Goal: Transaction & Acquisition: Purchase product/service

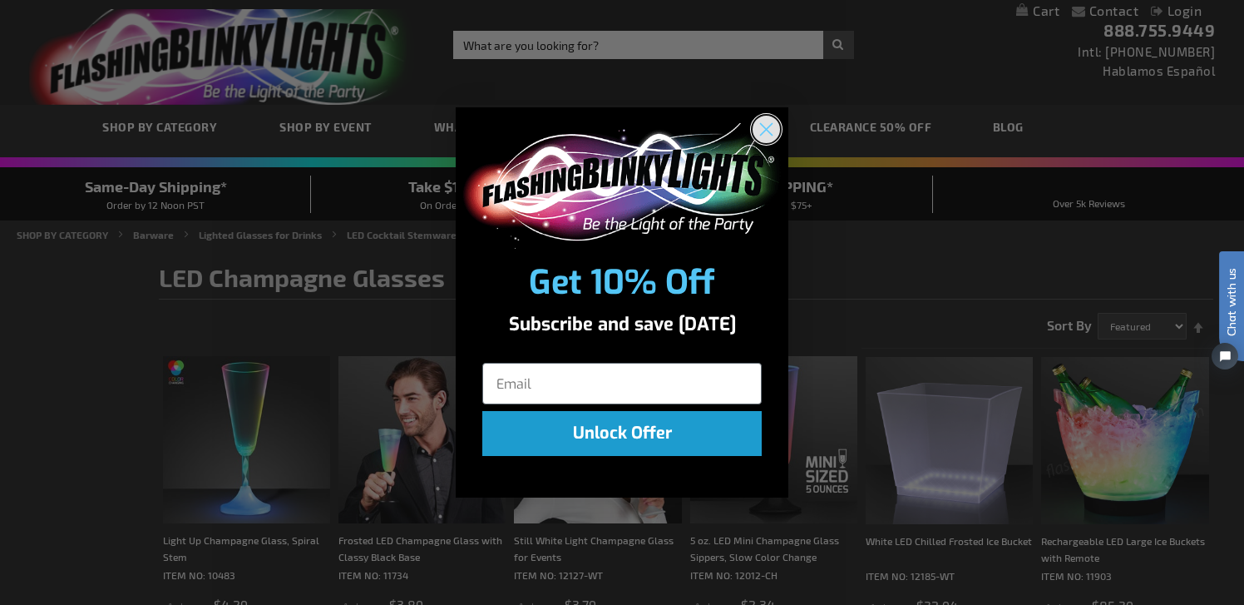
click at [766, 118] on circle "Close dialog" at bounding box center [766, 129] width 27 height 27
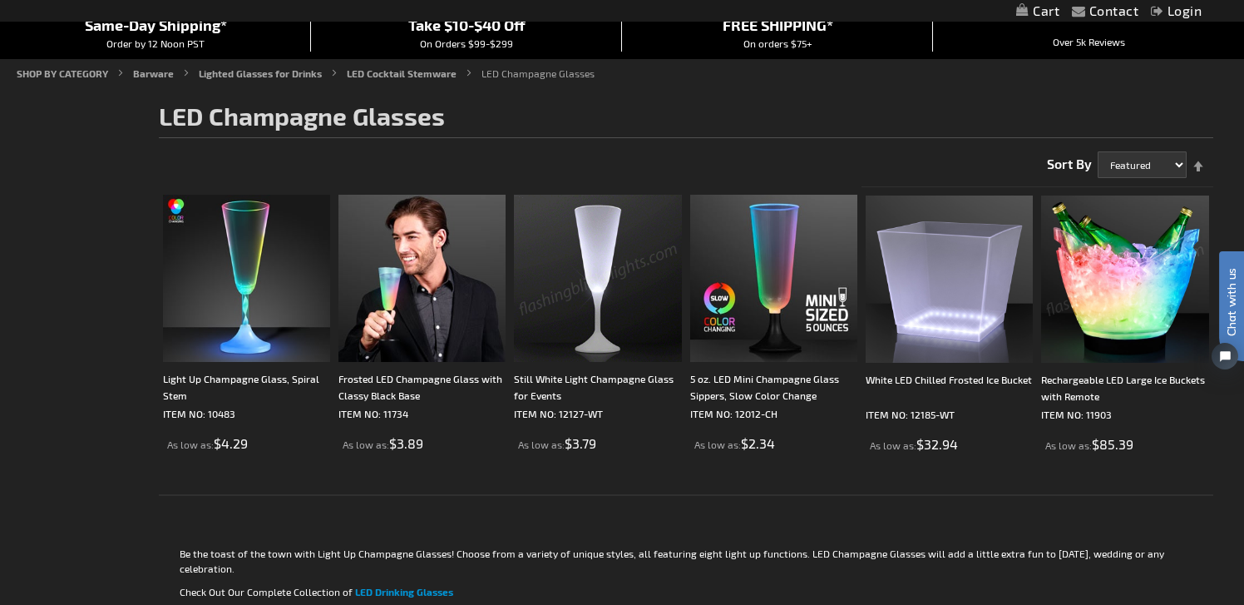
scroll to position [172, 0]
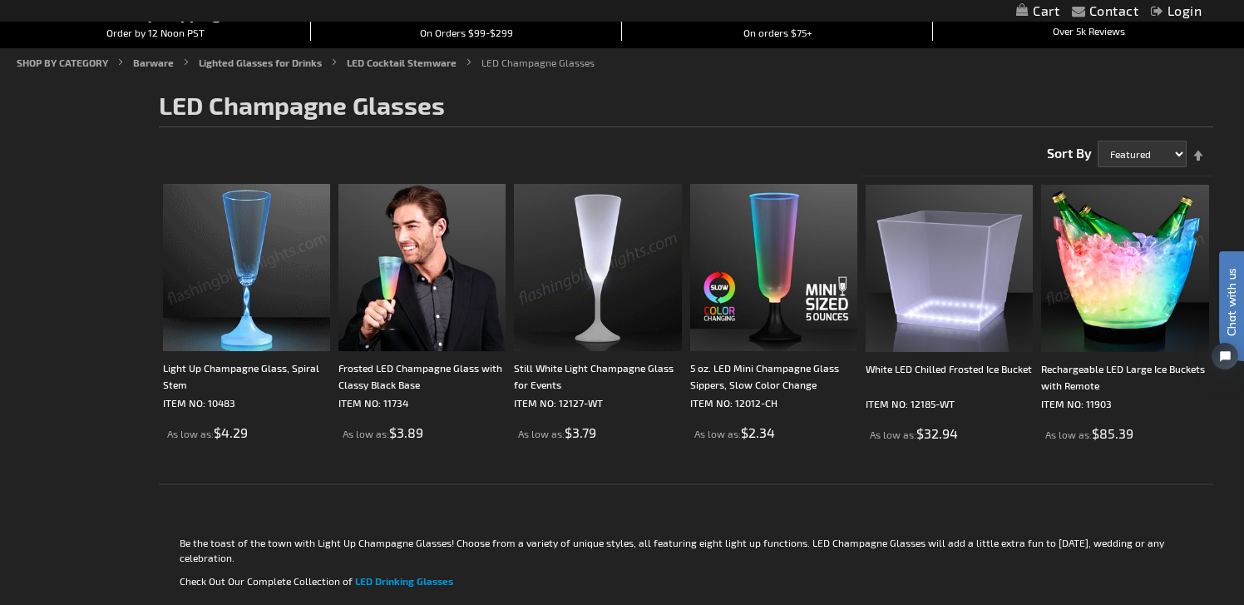
click at [246, 316] on img at bounding box center [246, 267] width 167 height 167
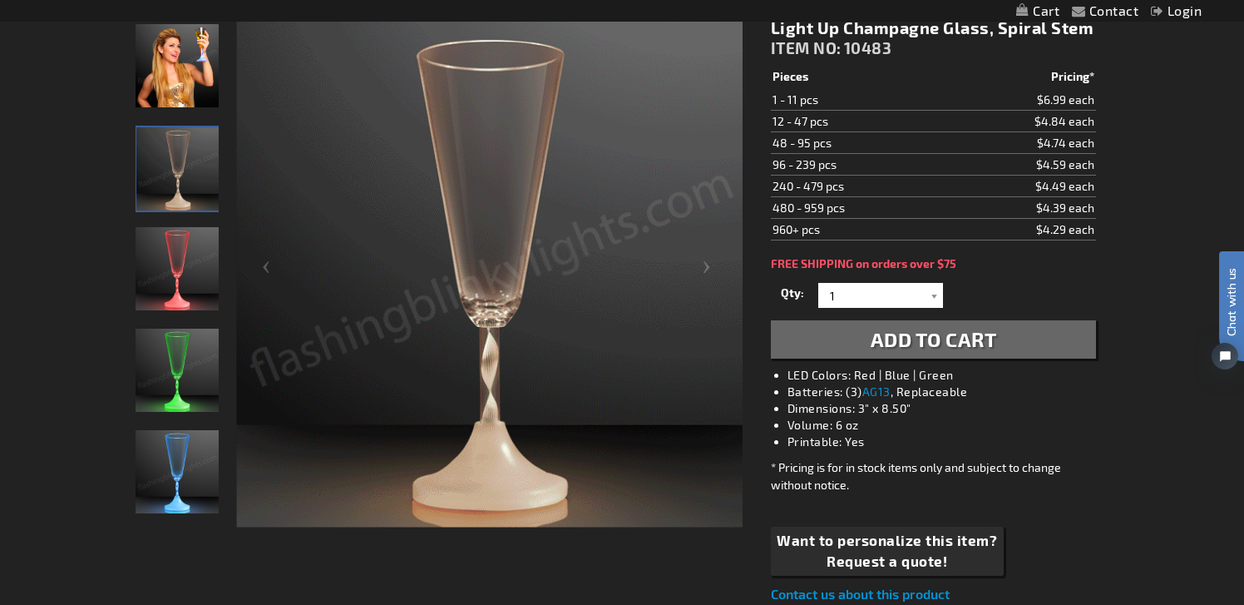
scroll to position [235, 0]
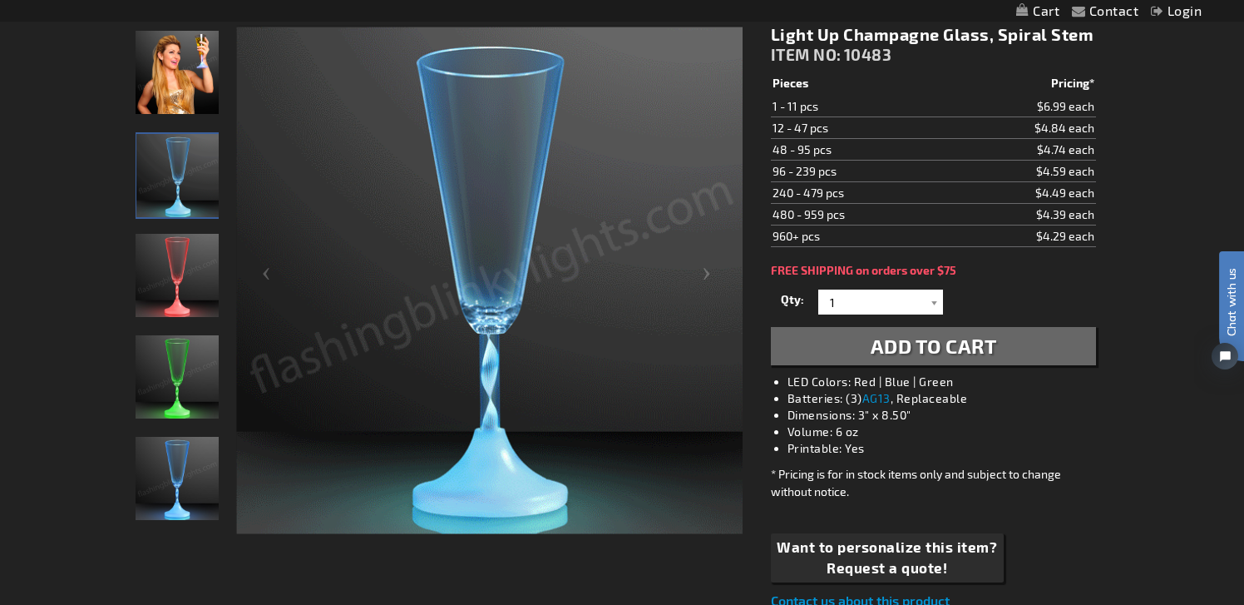
click at [1057, 151] on td "$4.74 each" at bounding box center [1022, 150] width 148 height 22
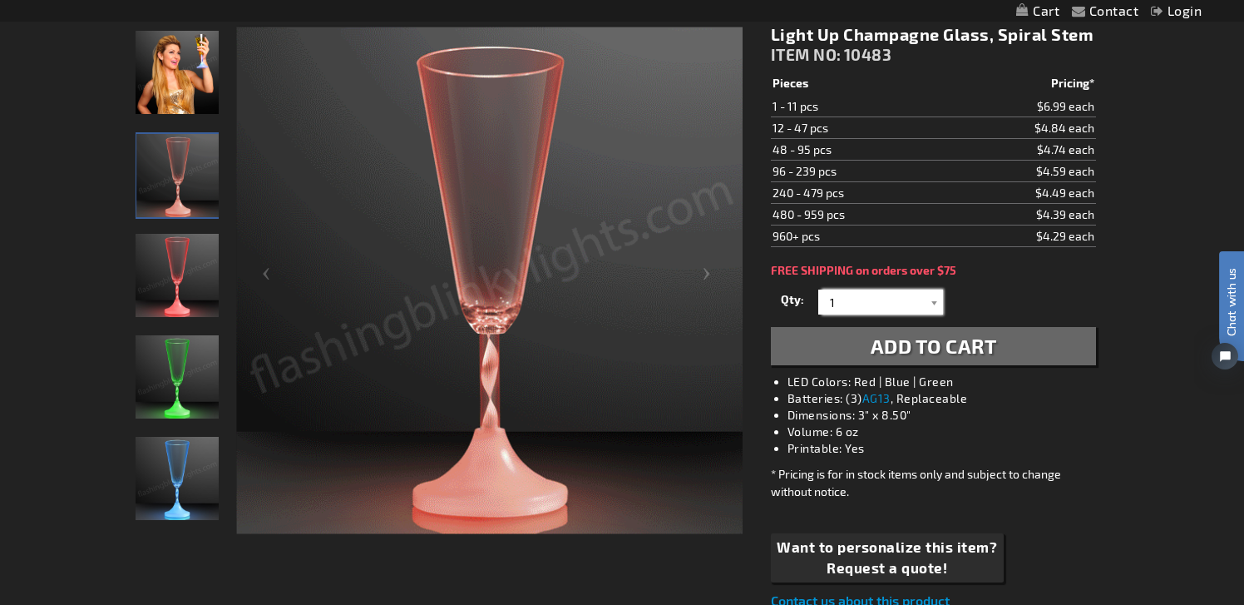
click at [852, 312] on input "1" at bounding box center [883, 301] width 121 height 25
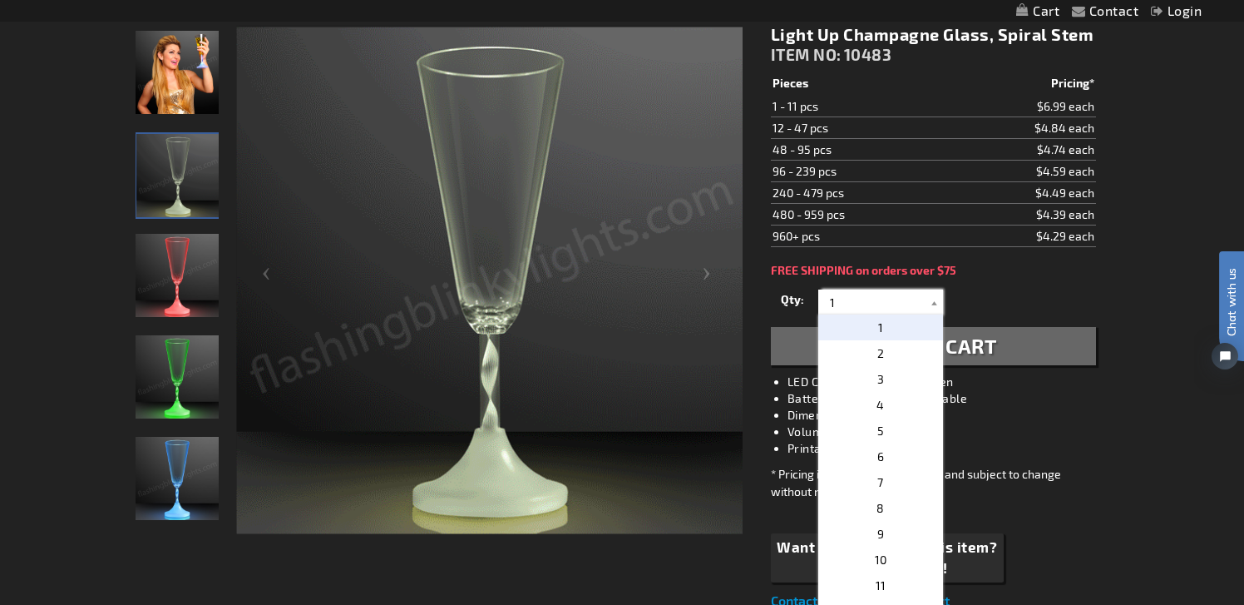
click at [858, 305] on input "1" at bounding box center [883, 301] width 121 height 25
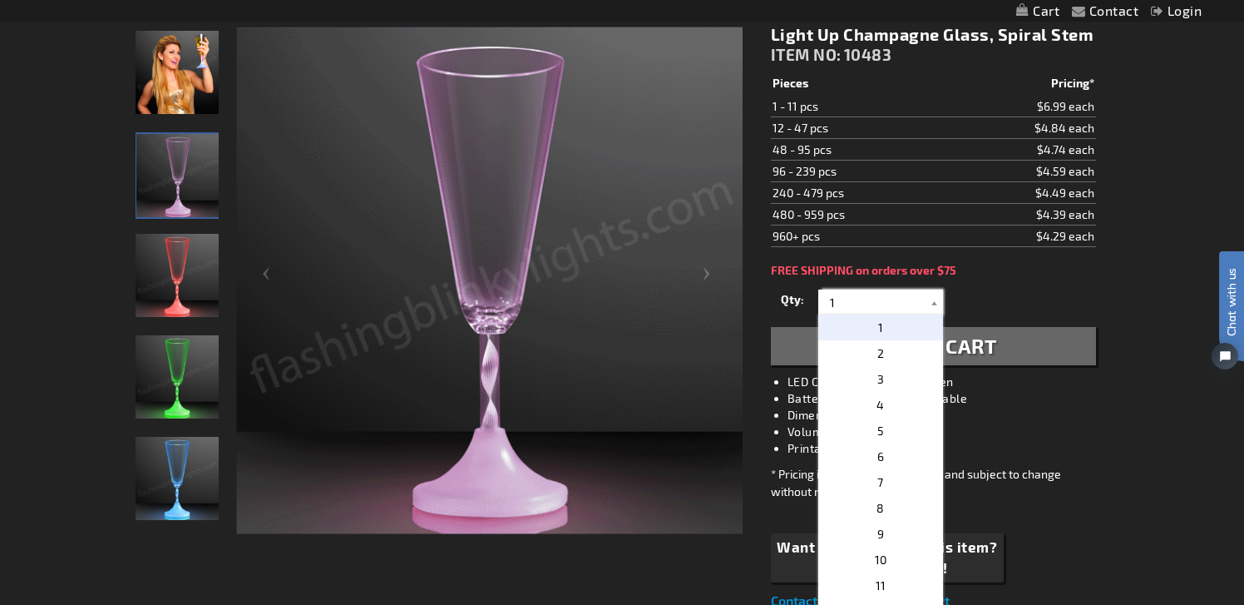
click at [858, 305] on input "1" at bounding box center [883, 301] width 121 height 25
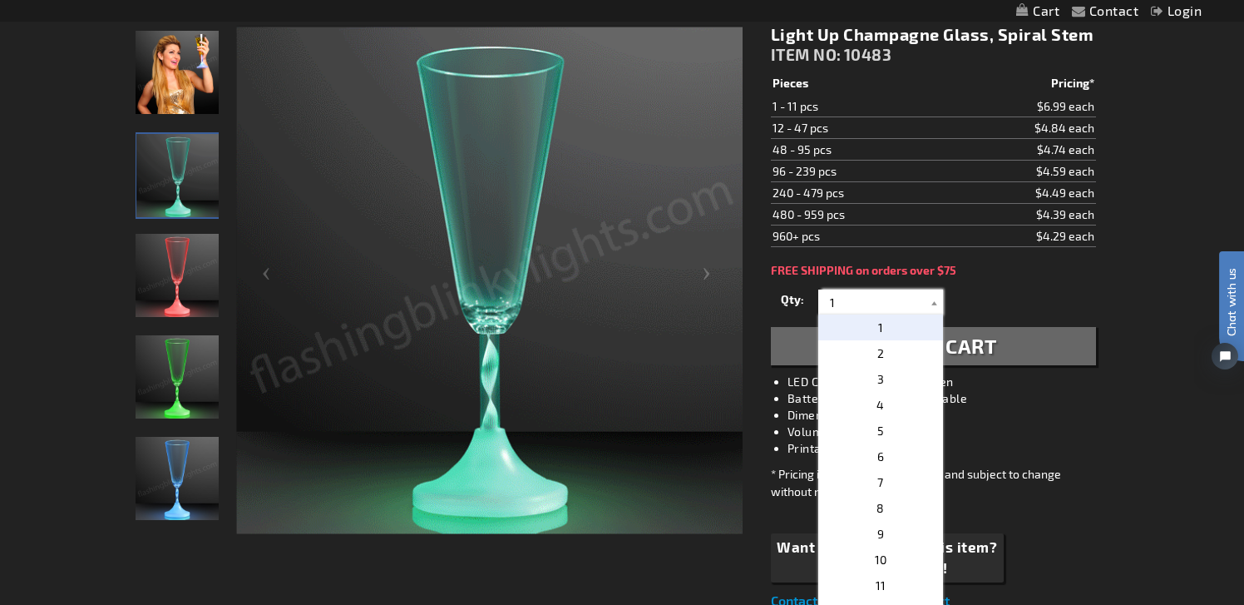
click at [858, 305] on input "1" at bounding box center [883, 301] width 121 height 25
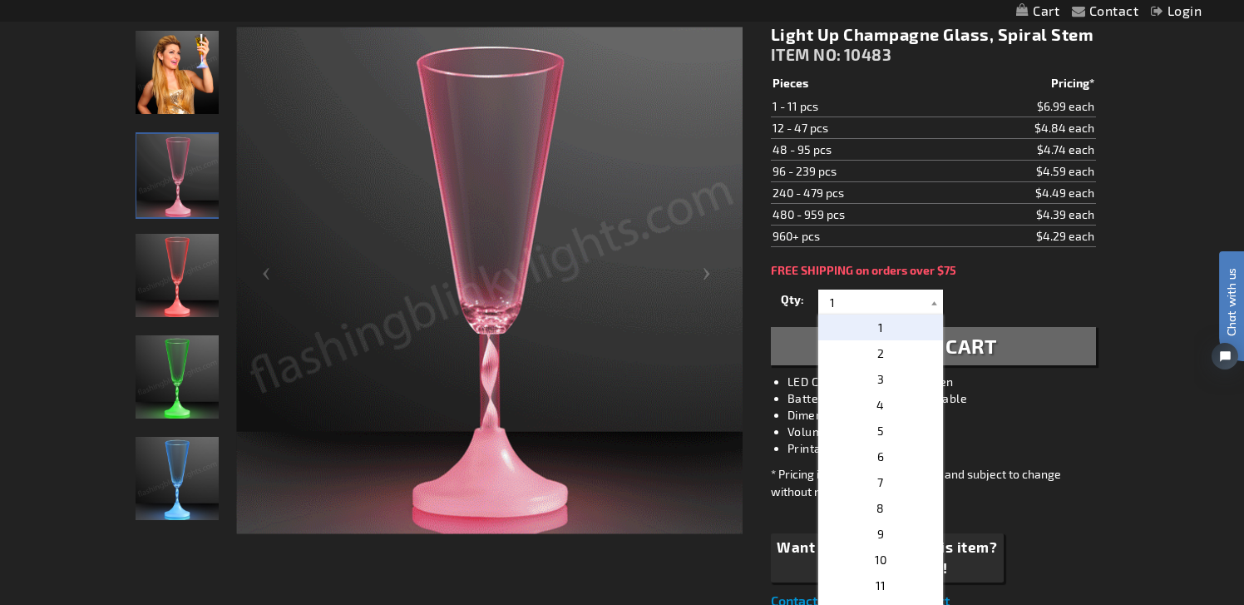
click at [1031, 284] on div "Light Up Champagne Glass, Spiral Stem ITEM NO: 10483 $4.29 Pieces Pricing* 1 - …" at bounding box center [934, 317] width 350 height 611
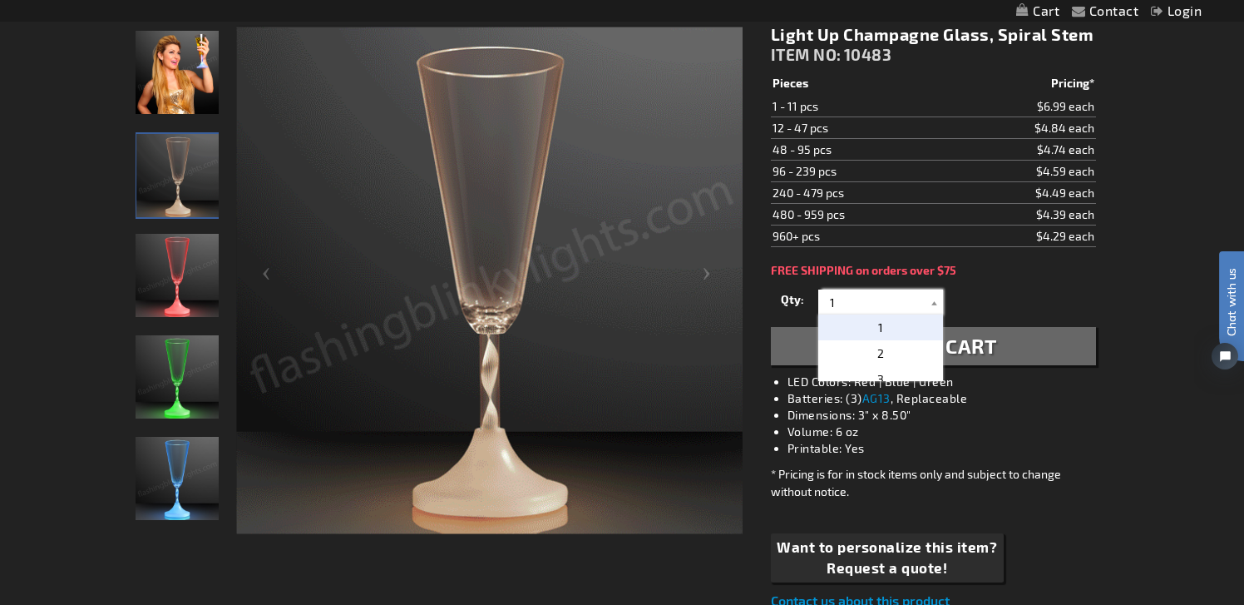
click at [836, 307] on input "1" at bounding box center [883, 301] width 121 height 25
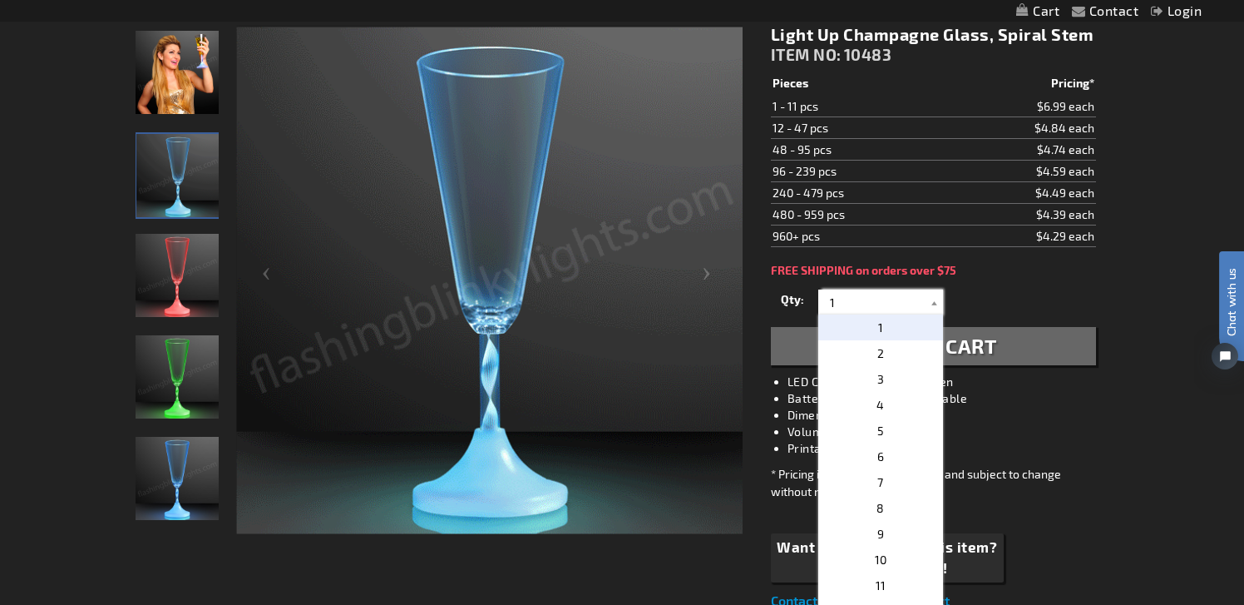
click at [836, 307] on input "1" at bounding box center [883, 301] width 121 height 25
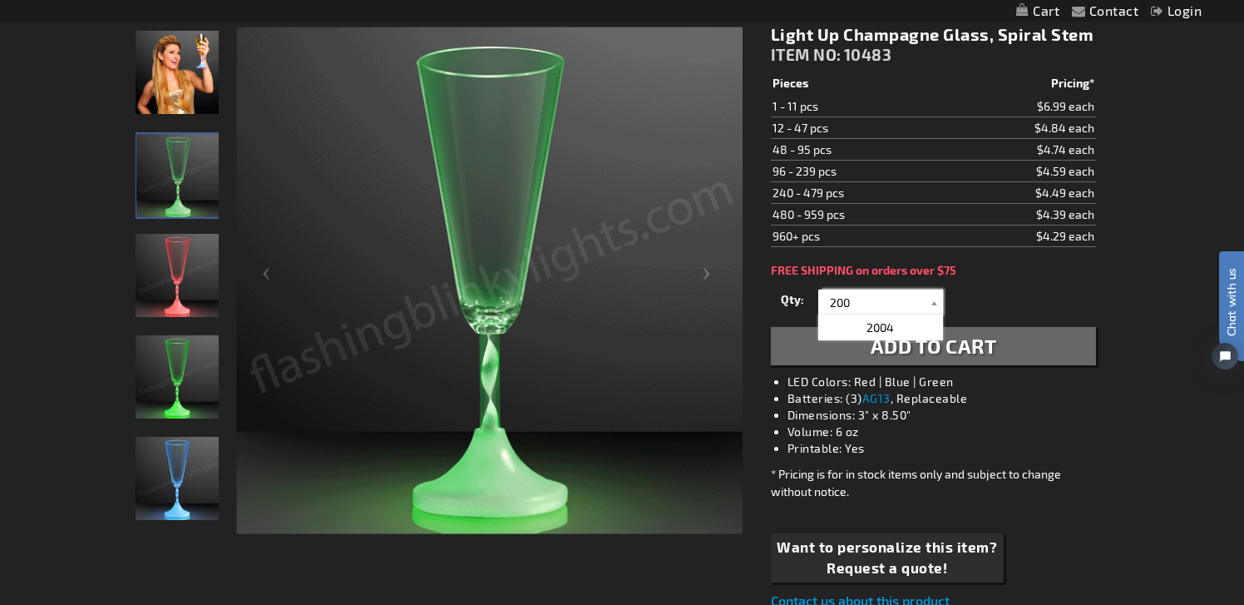
type input "200"
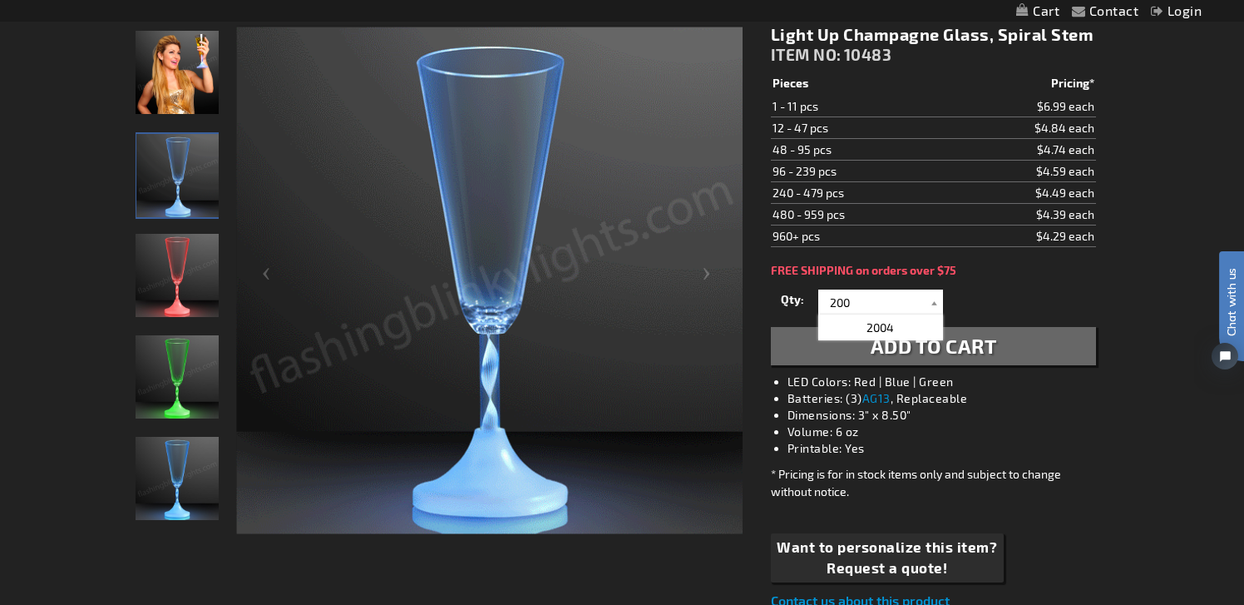
click at [1006, 296] on div "Qty 1 2 3 4 5 6 7 8 9 10 11 12 24 36 48 60 72 84 96 108 120 132 144 156 168" at bounding box center [933, 301] width 325 height 33
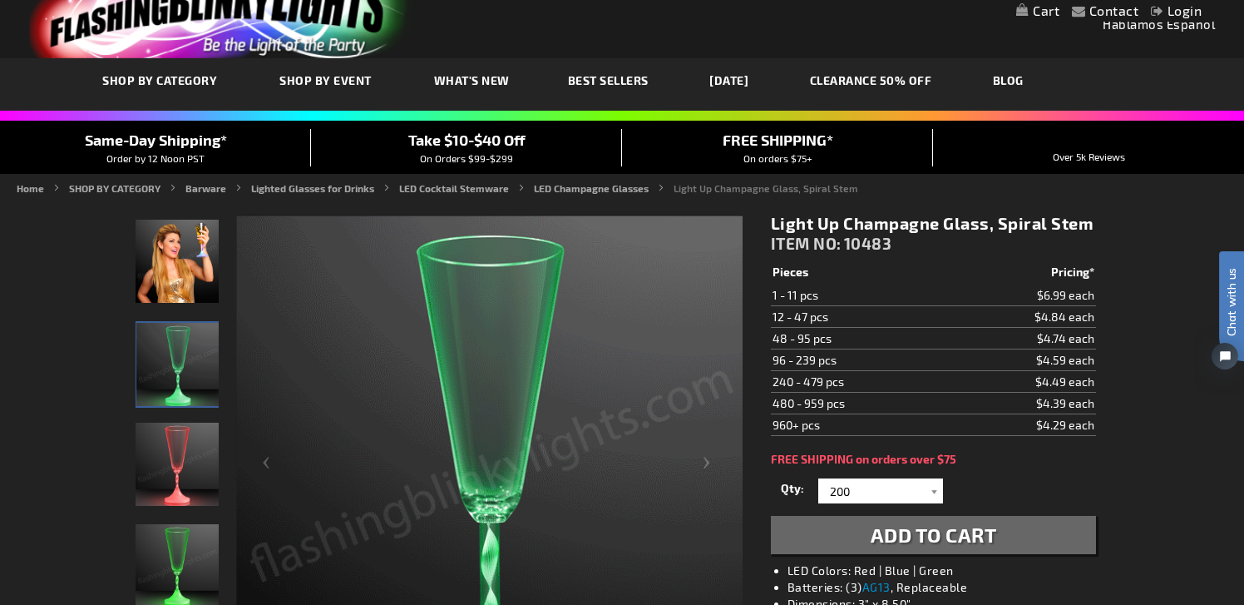
scroll to position [0, 0]
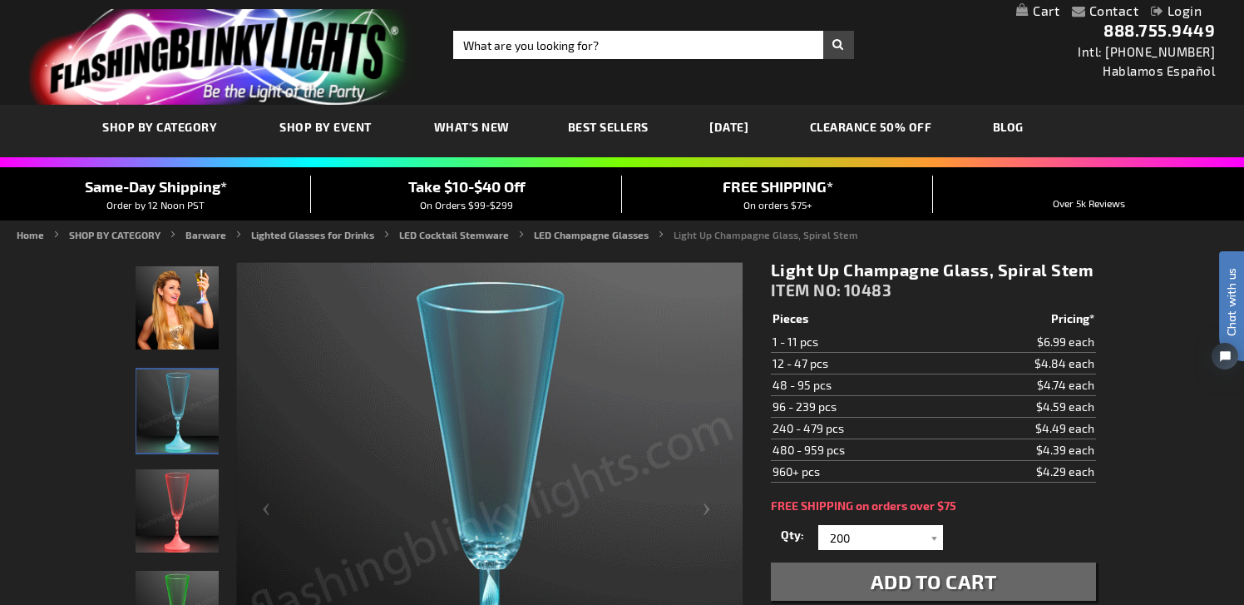
click at [191, 242] on div "Home SHOP BY CATEGORY Barware Lighted Glasses for Drinks LED Cocktail Stemware …" at bounding box center [622, 237] width 1244 height 20
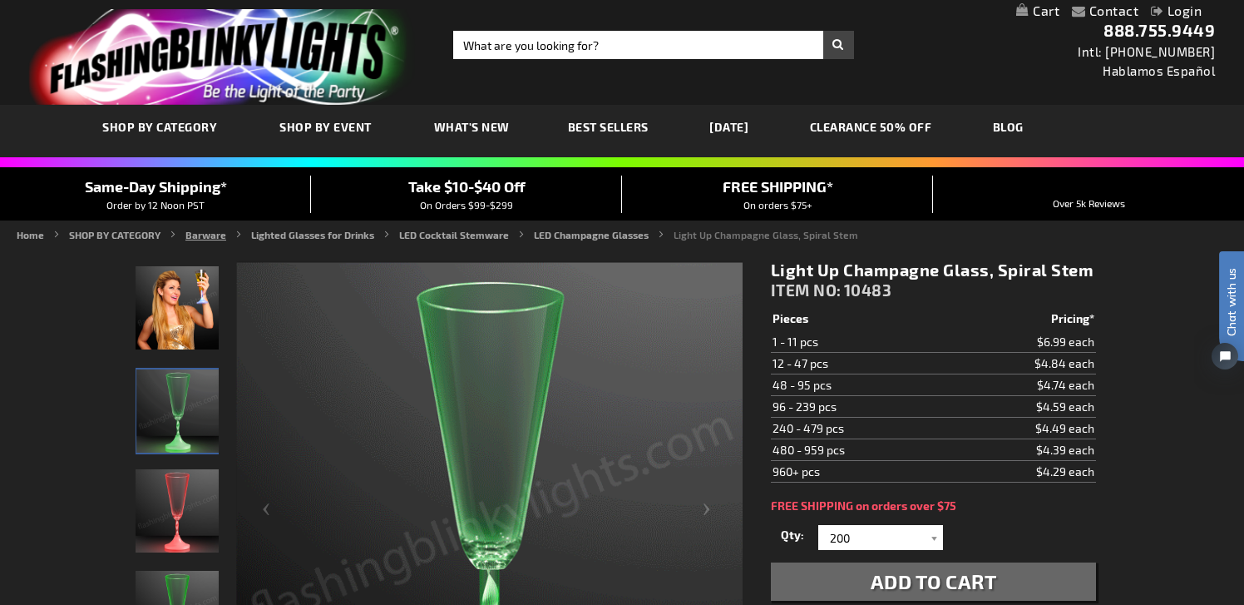
click at [205, 236] on link "Barware" at bounding box center [205, 235] width 41 height 12
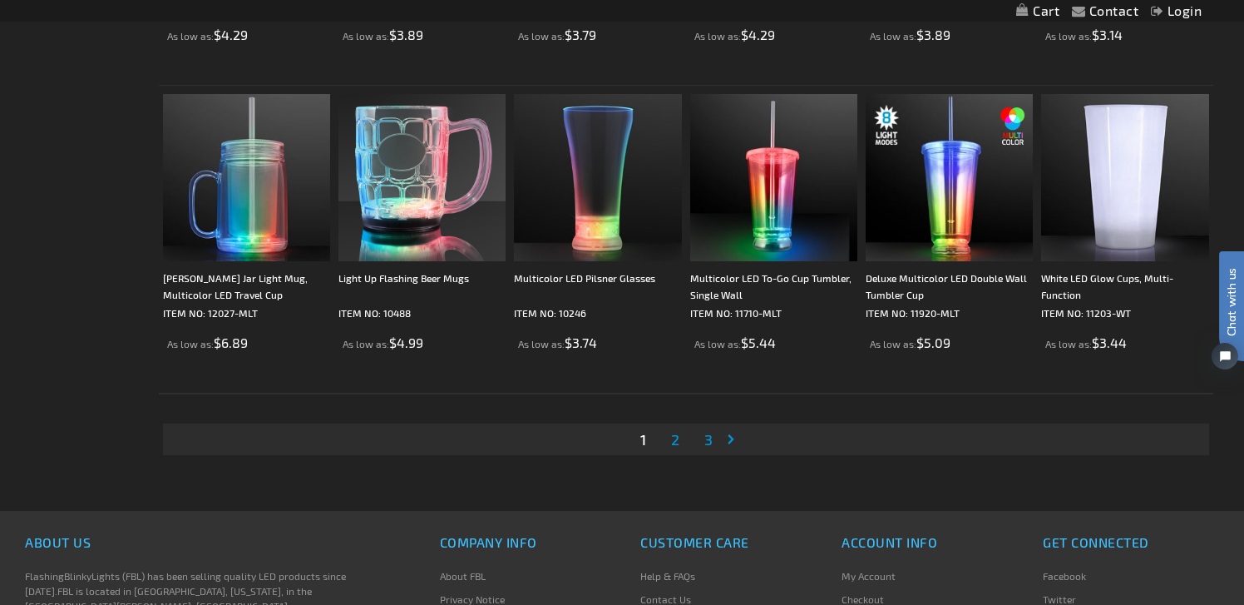
scroll to position [3182, 0]
click at [668, 444] on link "Page 2" at bounding box center [675, 440] width 15 height 25
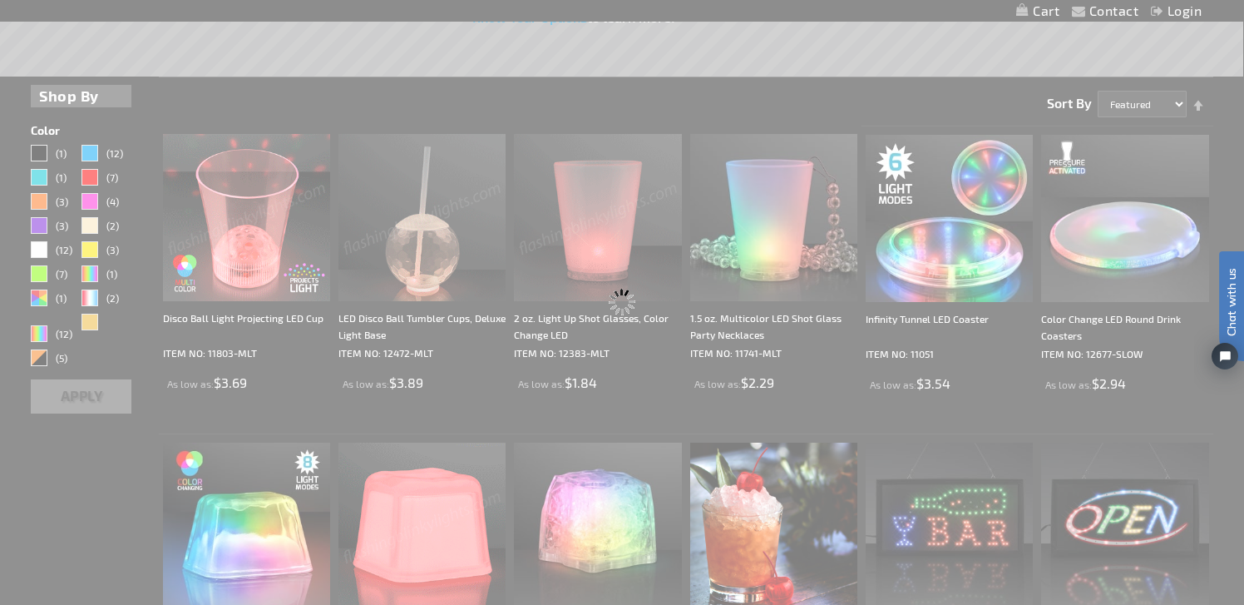
scroll to position [0, 0]
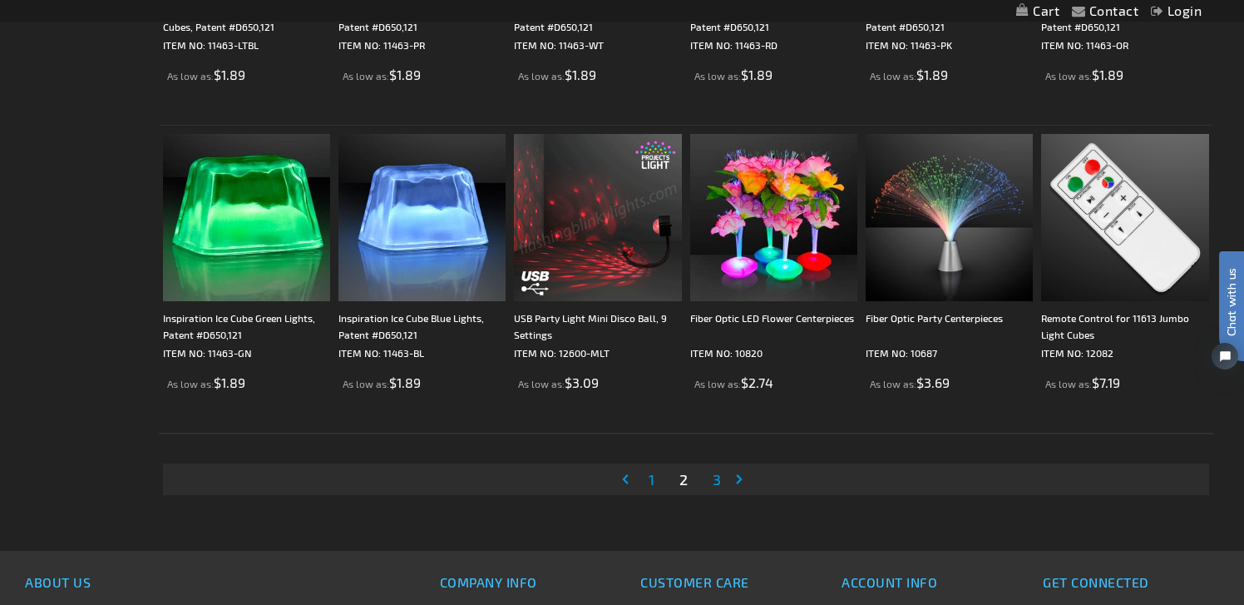
scroll to position [3155, 0]
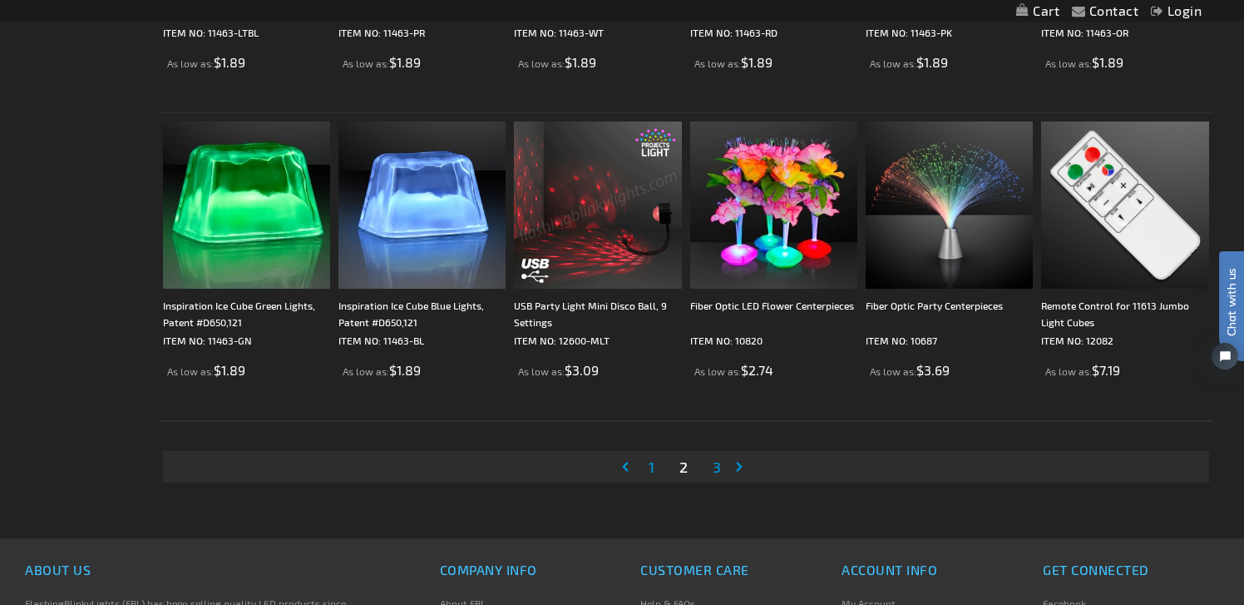
click at [720, 467] on span "3" at bounding box center [717, 466] width 8 height 18
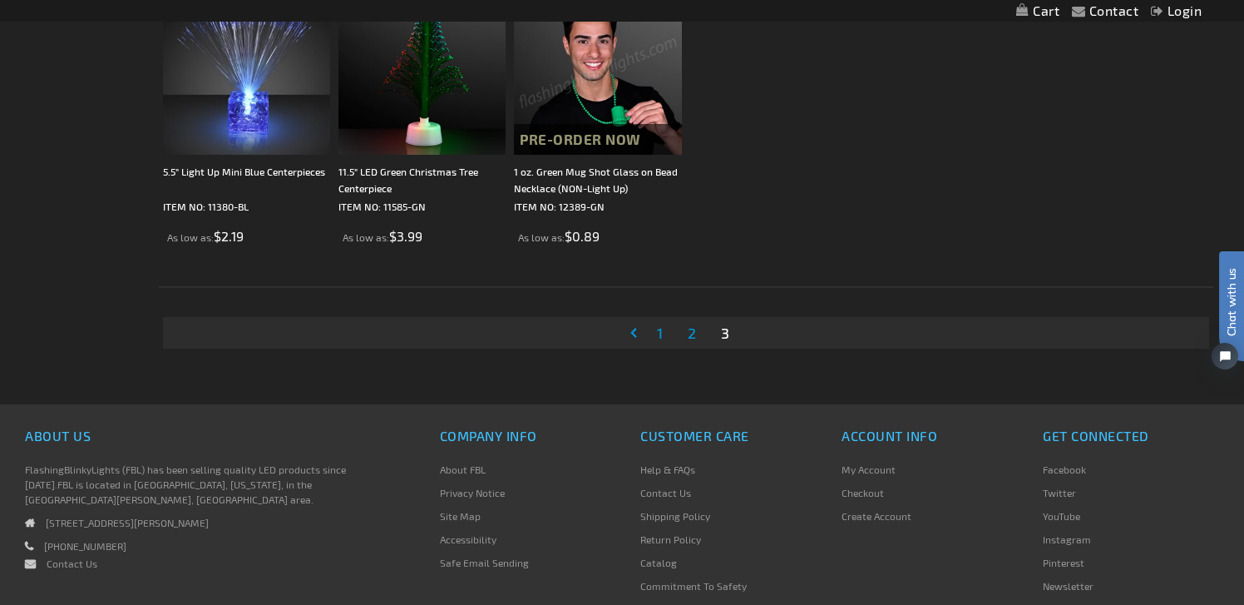
scroll to position [824, 0]
click at [662, 342] on span "1" at bounding box center [660, 335] width 6 height 18
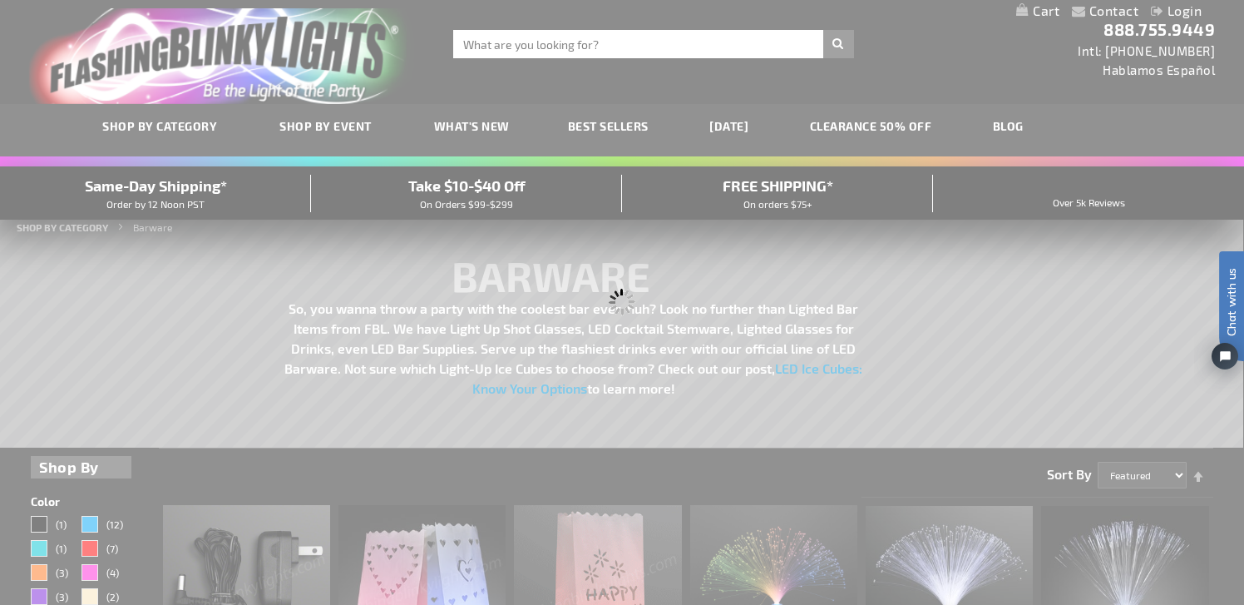
scroll to position [0, 0]
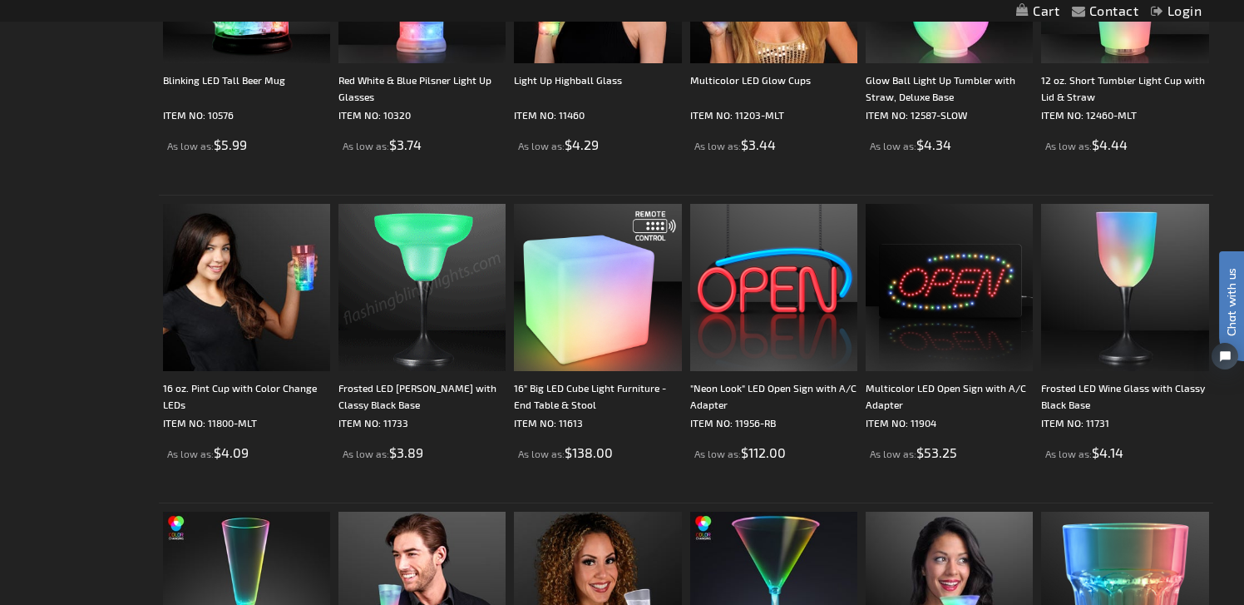
scroll to position [2460, 0]
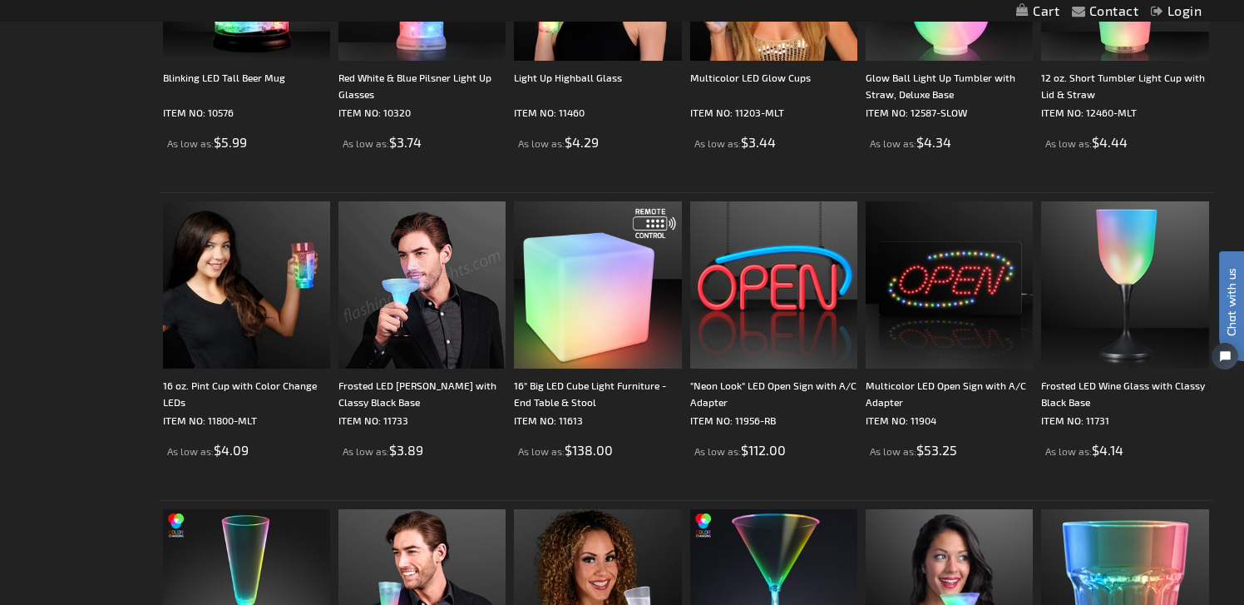
click at [400, 364] on img at bounding box center [422, 284] width 167 height 167
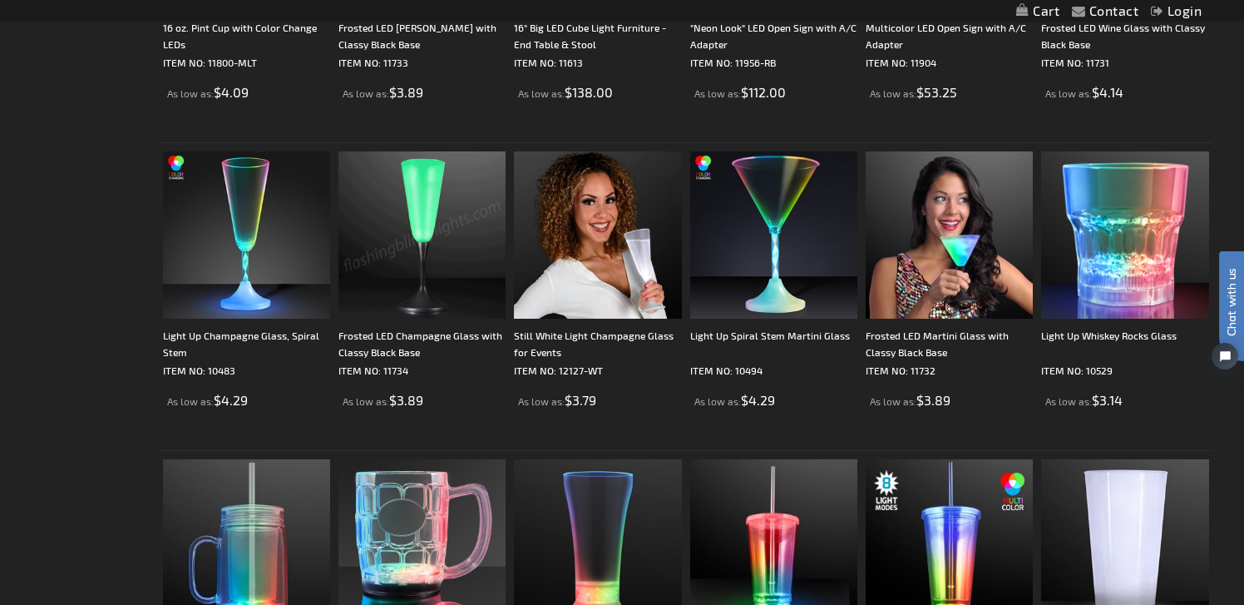
scroll to position [2835, 0]
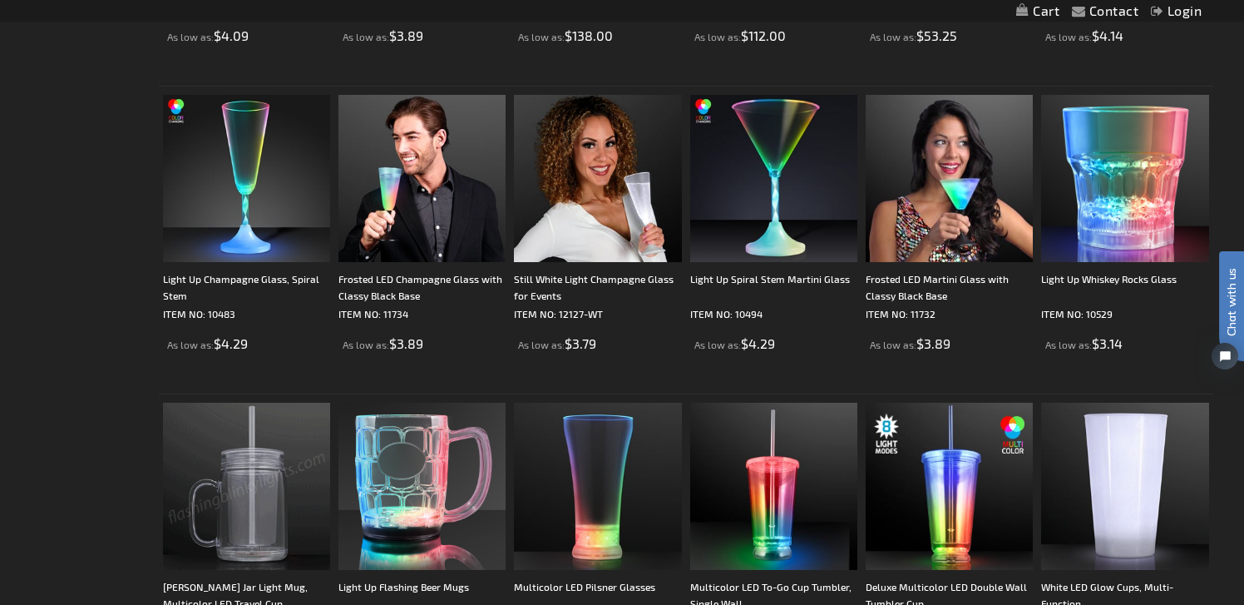
scroll to position [2862, 0]
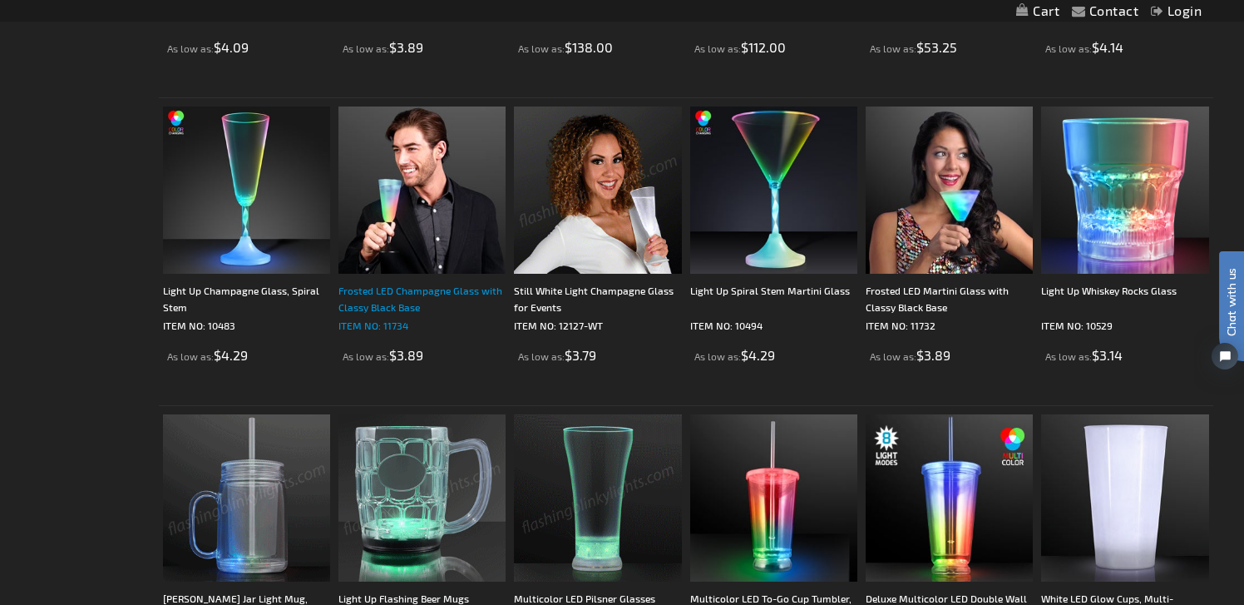
click at [446, 287] on div "Frosted LED Champagne Glass with Classy Black Base" at bounding box center [422, 298] width 167 height 33
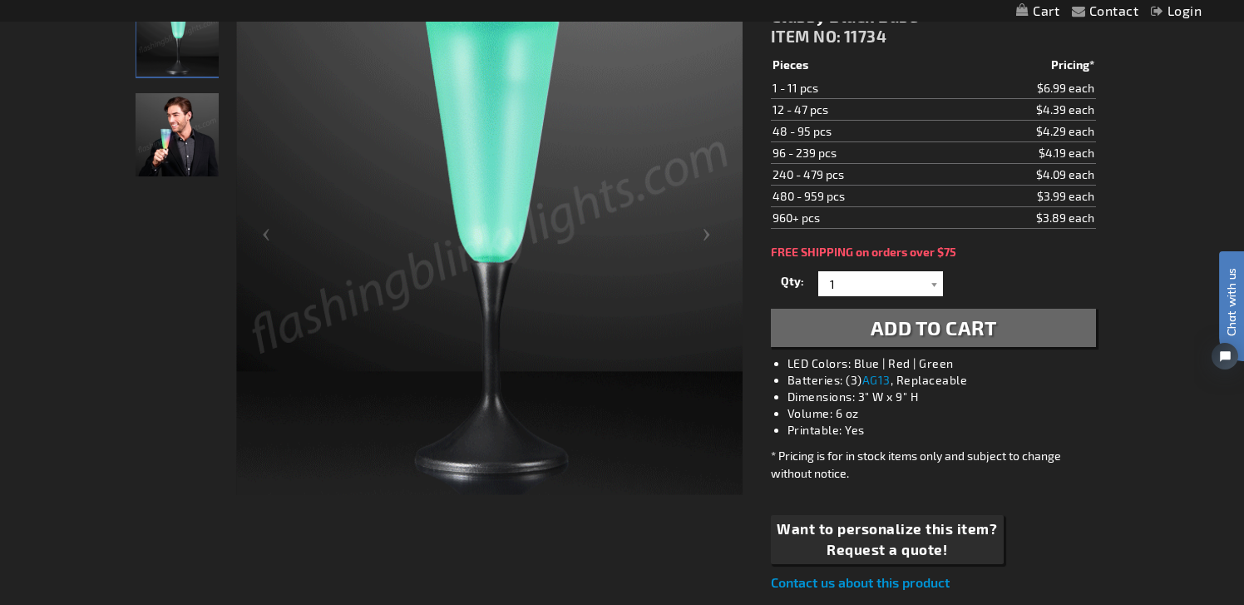
scroll to position [210, 0]
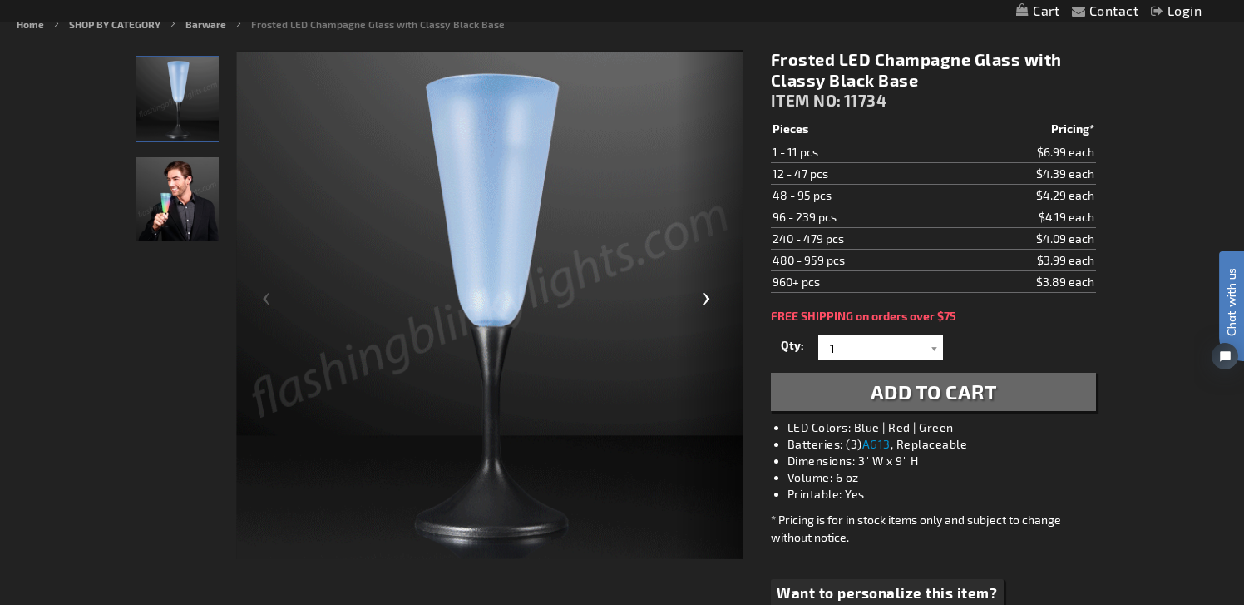
click at [702, 291] on div "Next" at bounding box center [710, 305] width 67 height 511
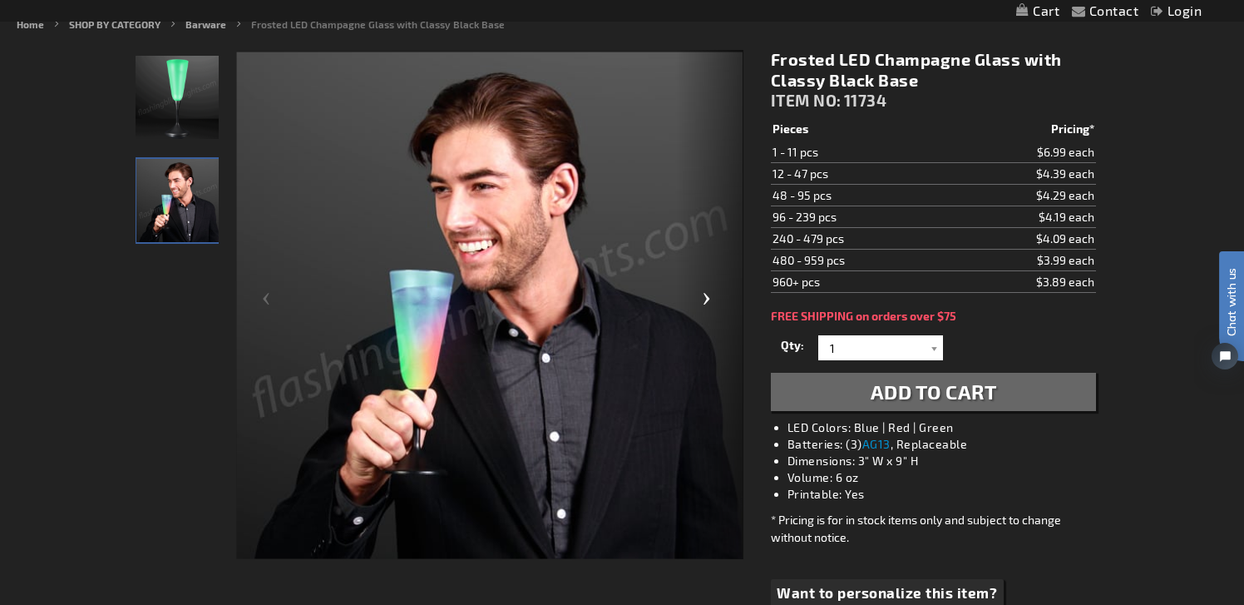
click at [702, 291] on div "Next" at bounding box center [710, 305] width 67 height 511
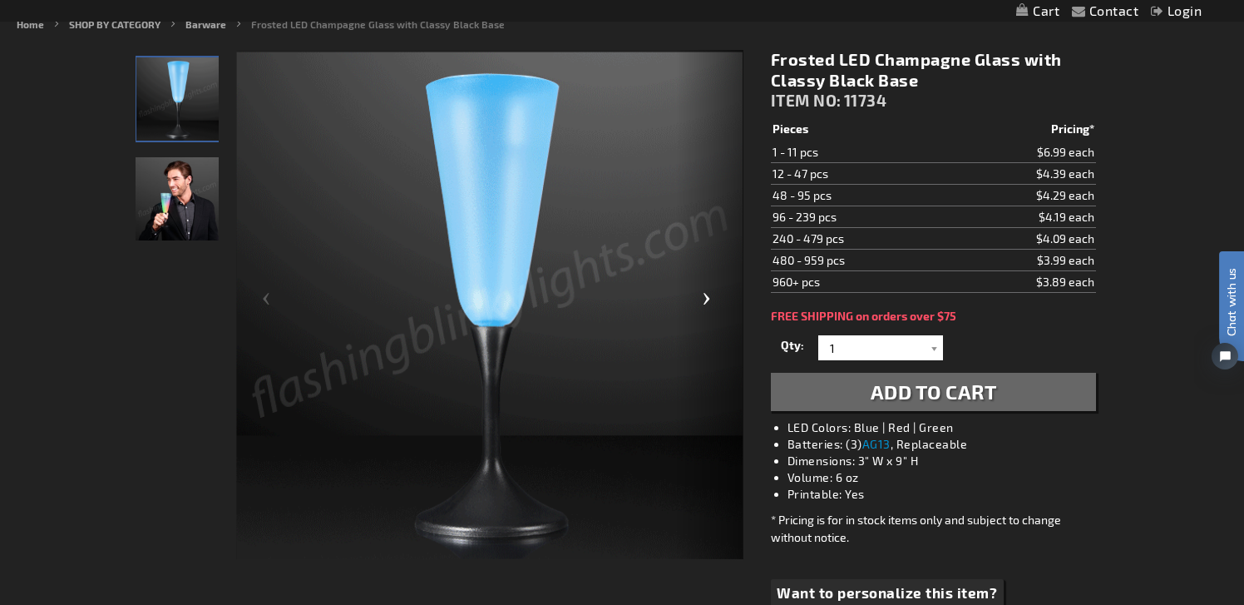
click at [702, 291] on div "Next" at bounding box center [710, 305] width 67 height 511
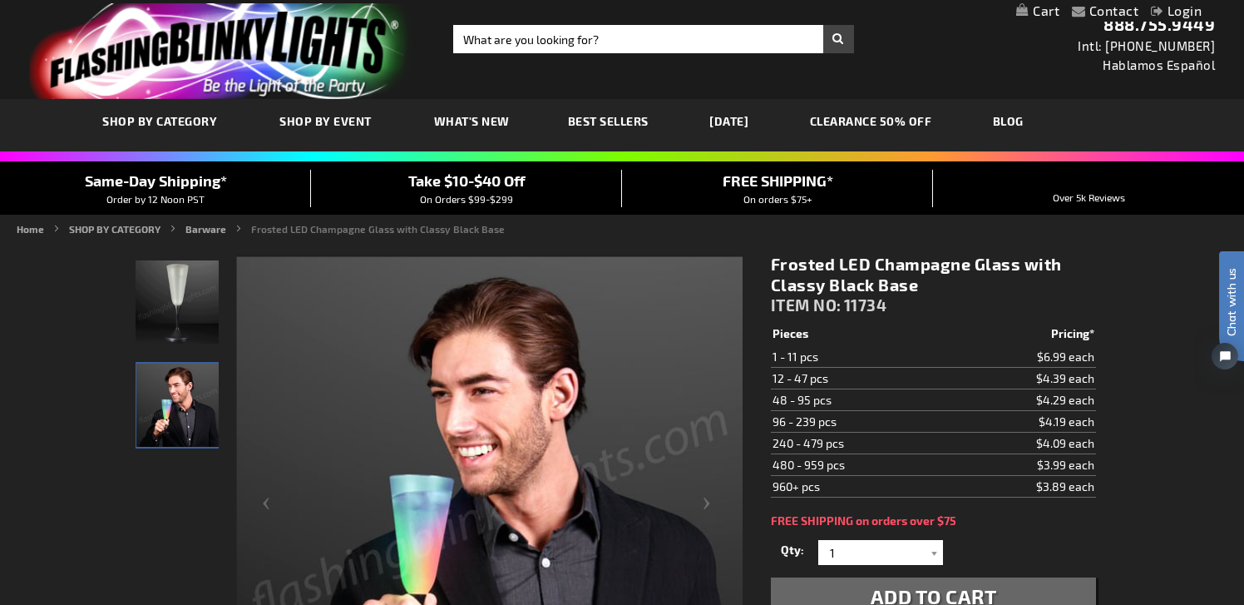
scroll to position [0, 0]
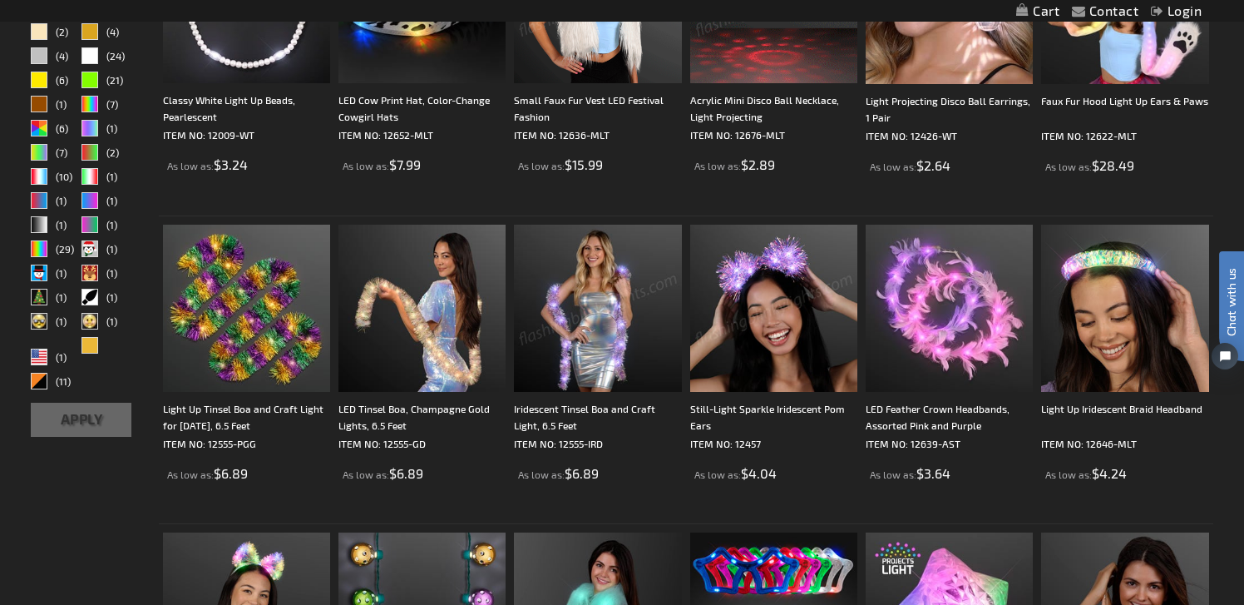
scroll to position [617, 0]
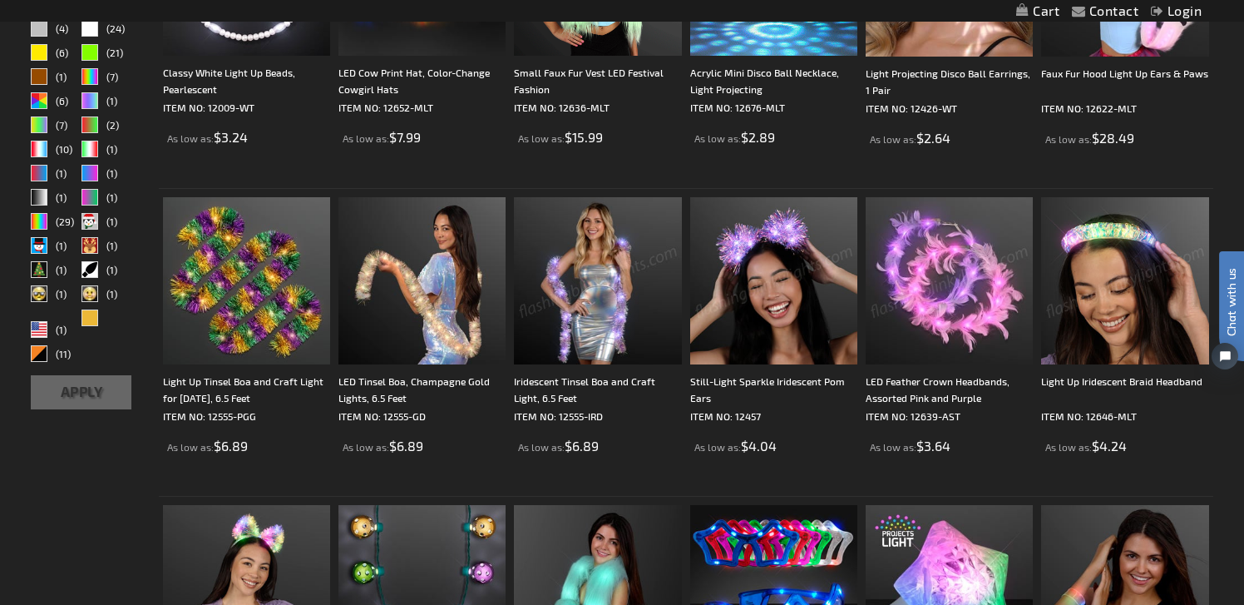
click at [1095, 275] on img at bounding box center [1124, 280] width 167 height 167
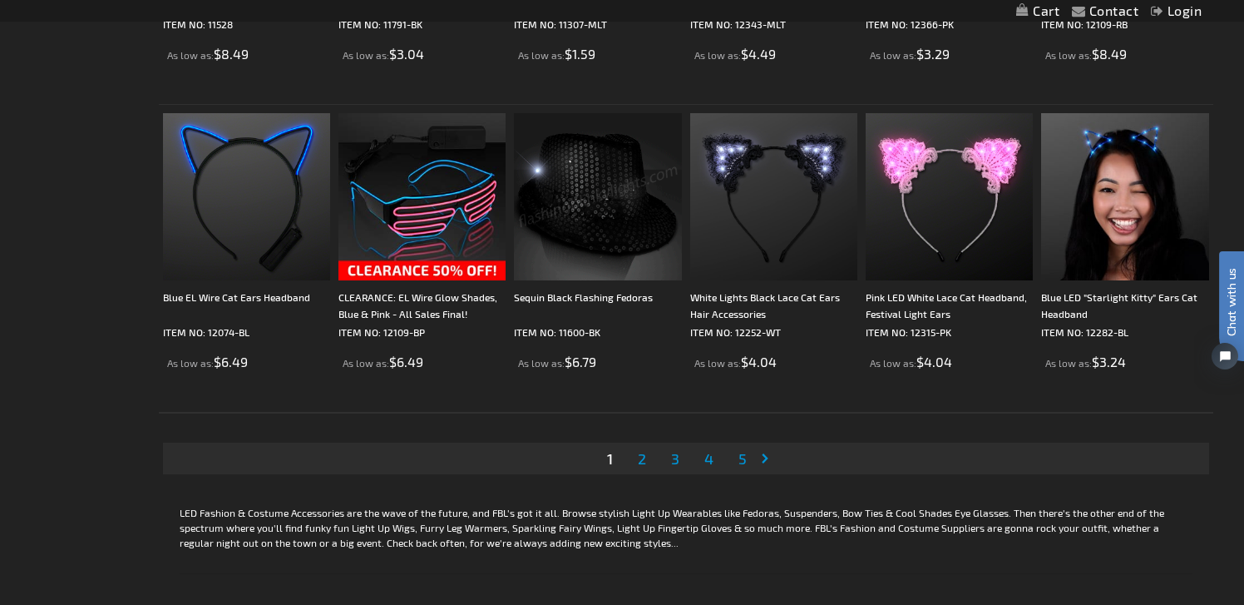
scroll to position [3165, 0]
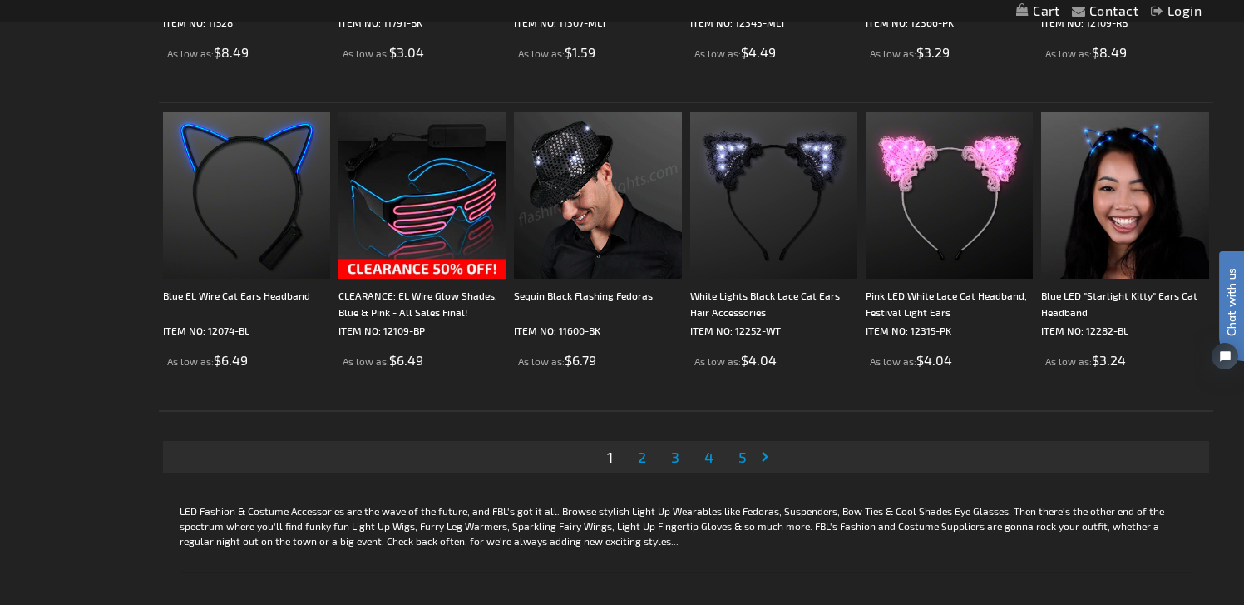
click at [642, 465] on span "2" at bounding box center [642, 457] width 8 height 18
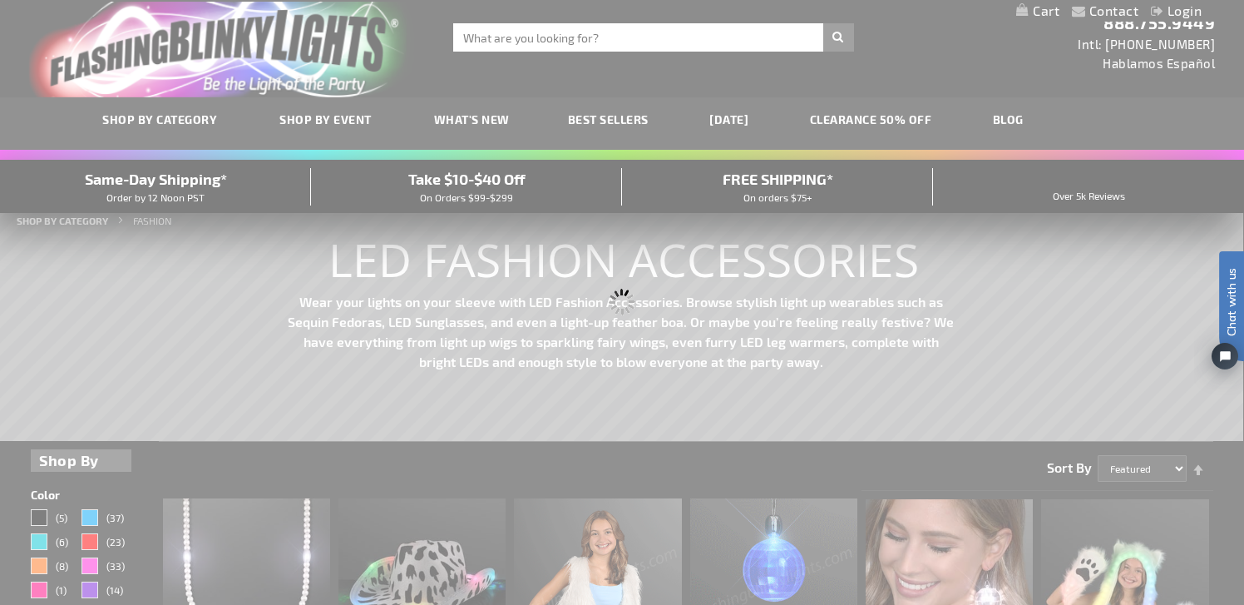
scroll to position [0, 0]
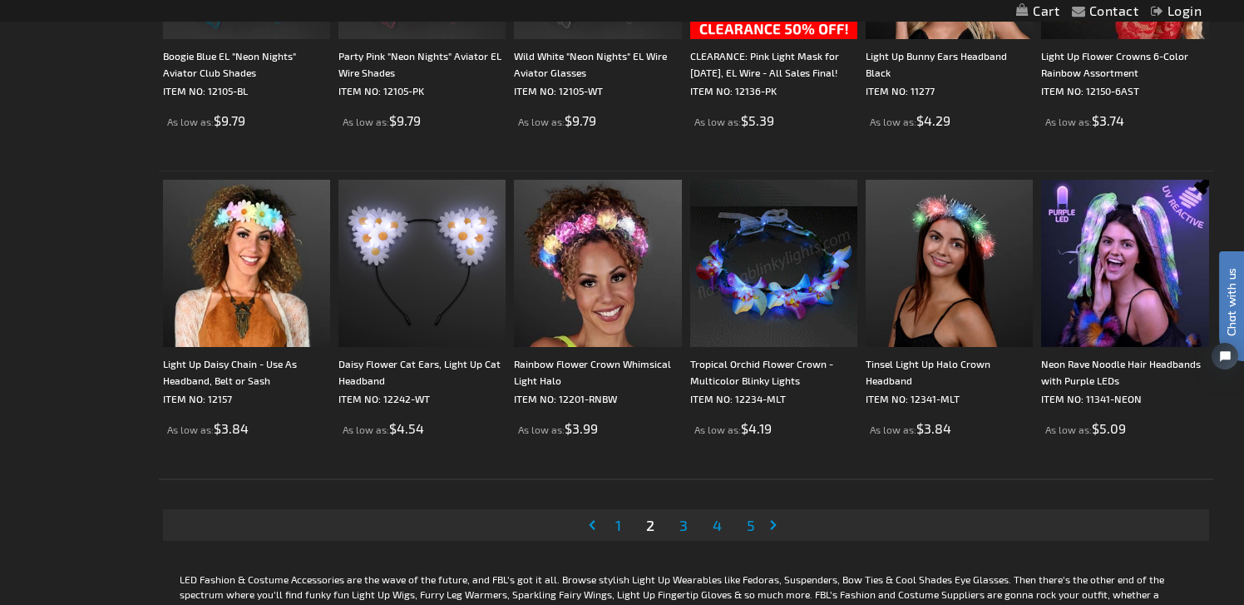
scroll to position [3098, 0]
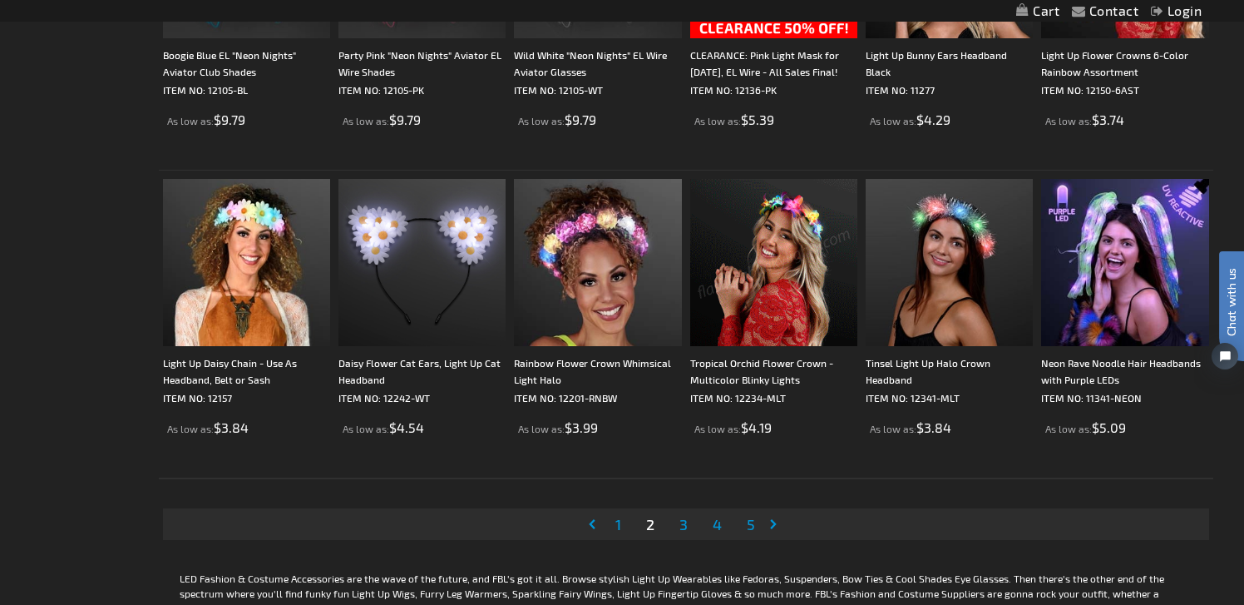
click at [685, 521] on span "3" at bounding box center [684, 524] width 8 height 18
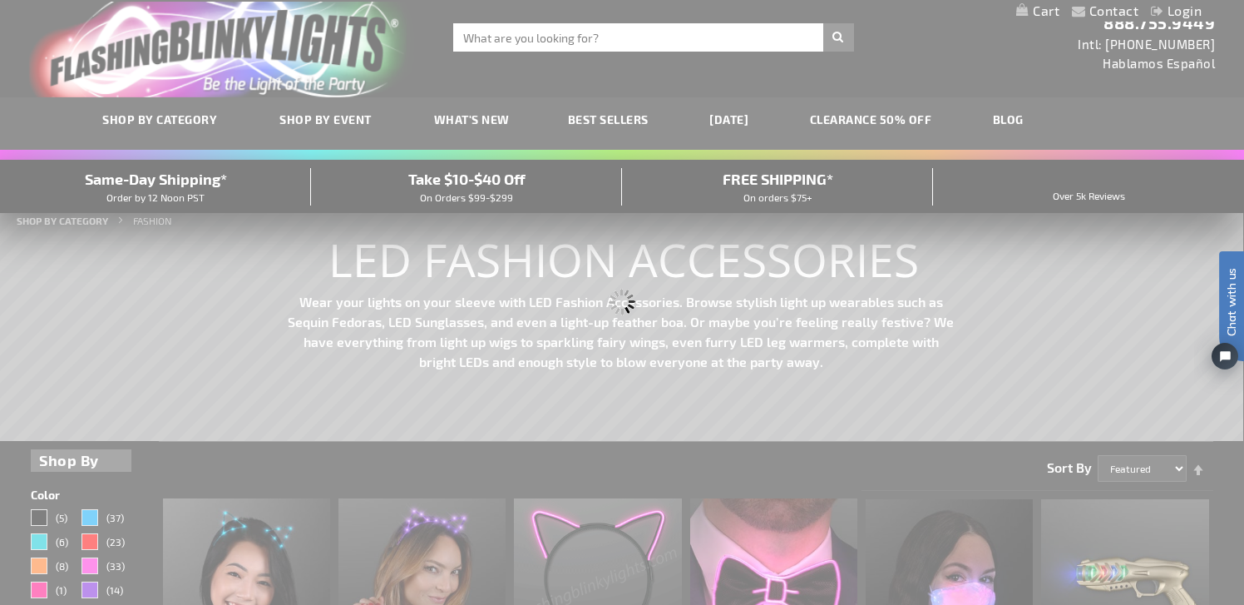
scroll to position [0, 0]
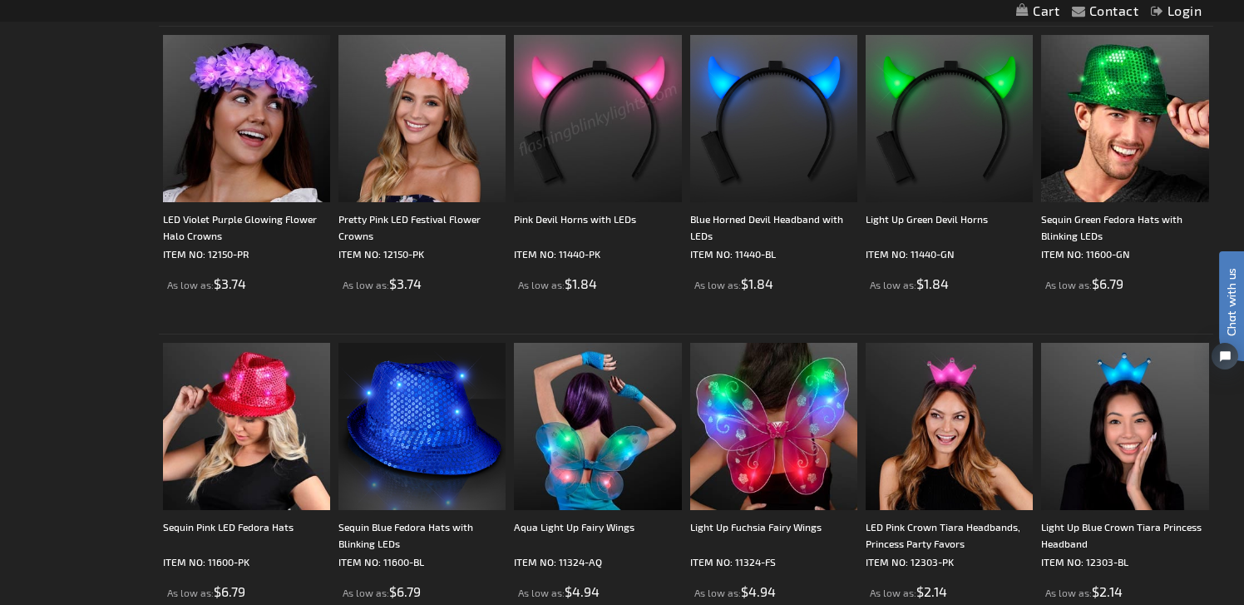
scroll to position [3123, 0]
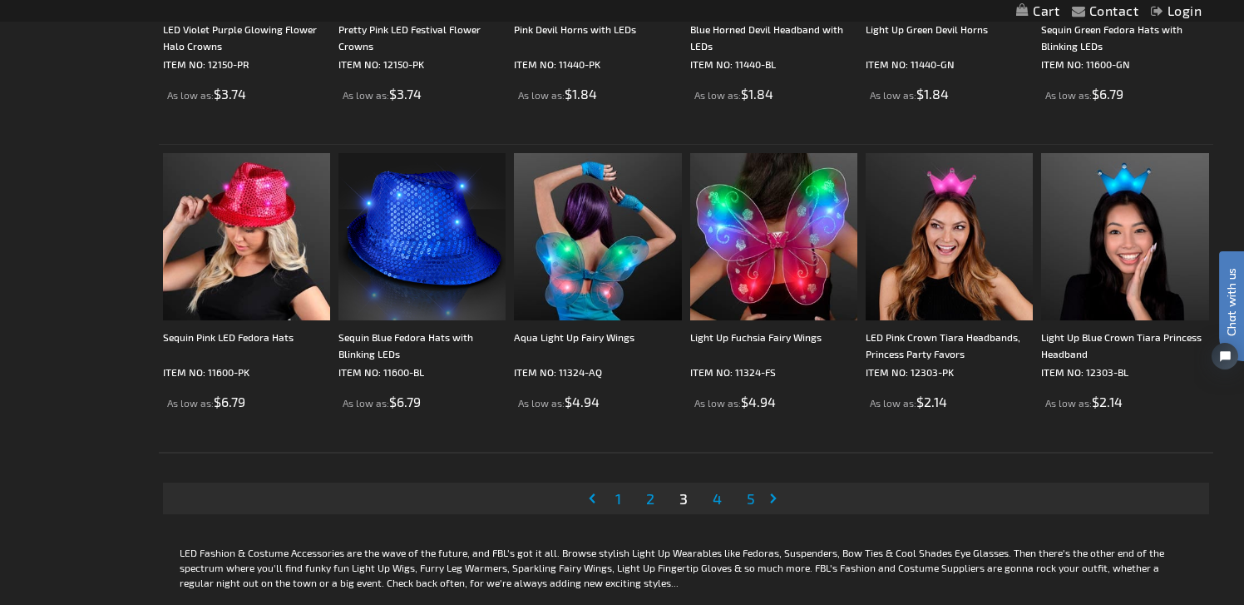
click at [716, 495] on span "4" at bounding box center [717, 498] width 9 height 18
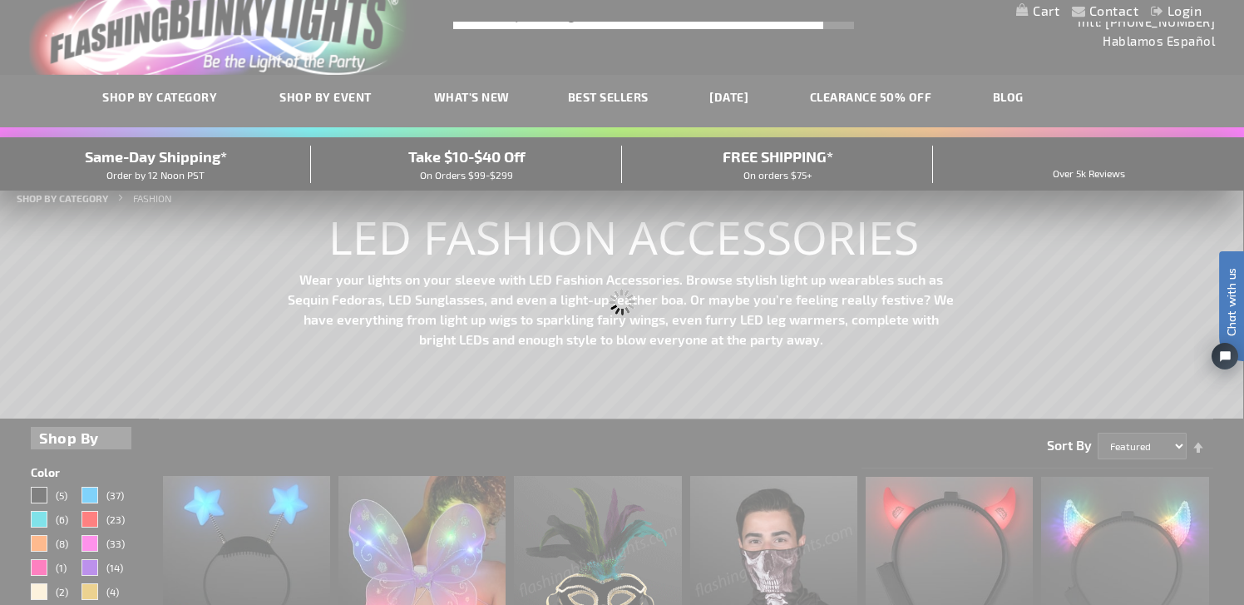
scroll to position [0, 0]
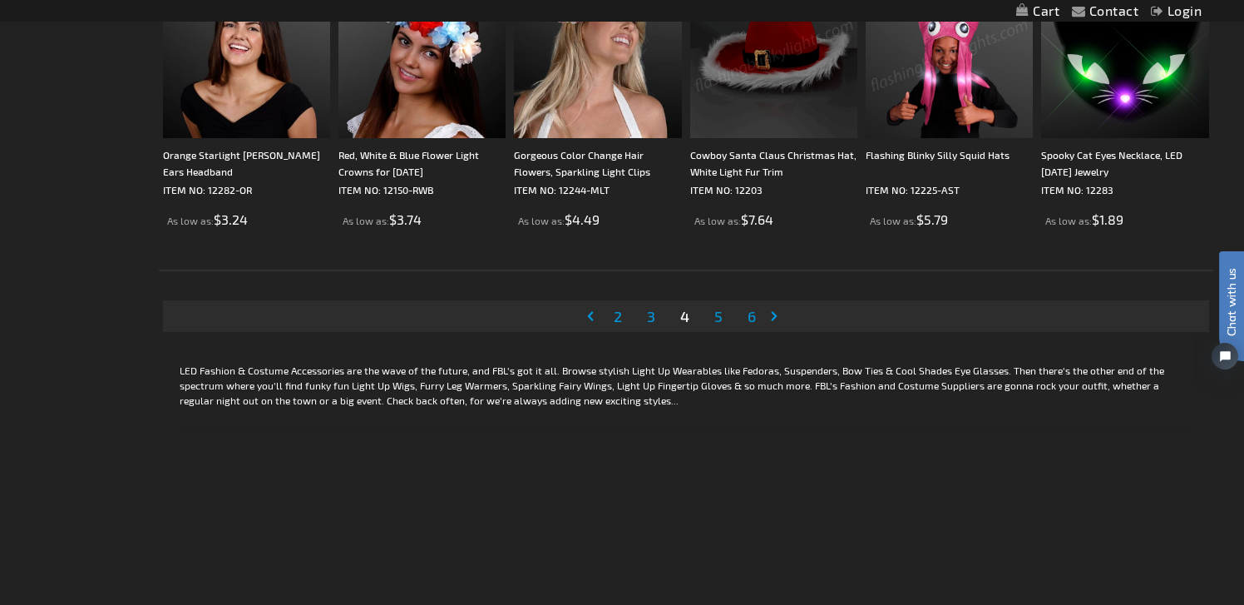
scroll to position [3323, 0]
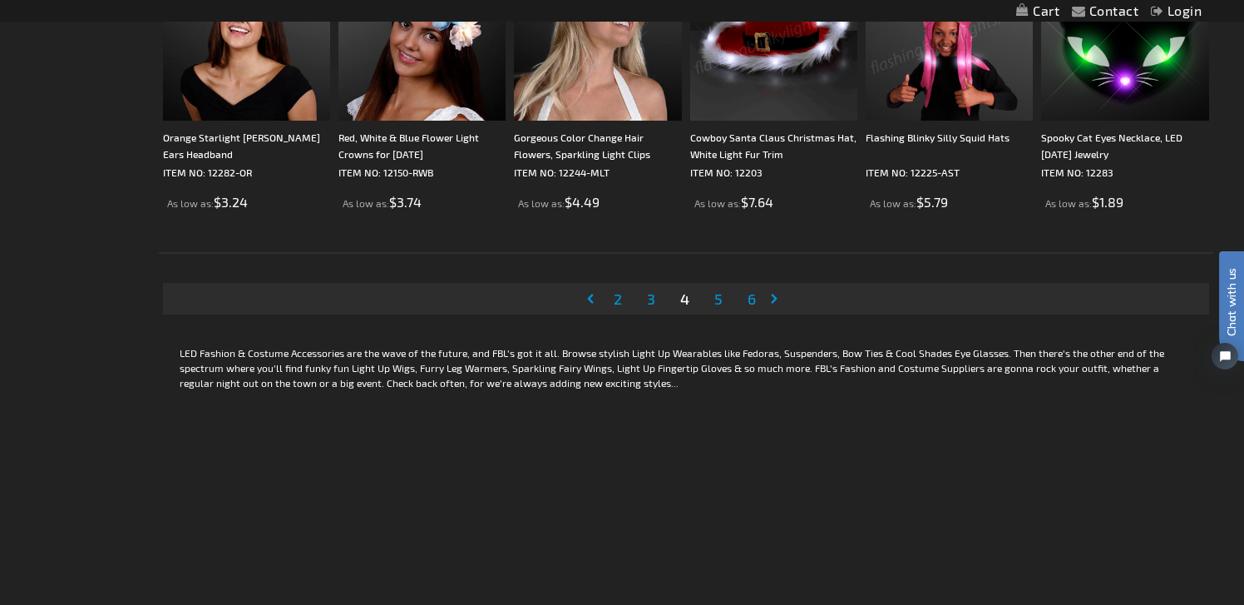
click at [719, 304] on span "5" at bounding box center [719, 298] width 8 height 18
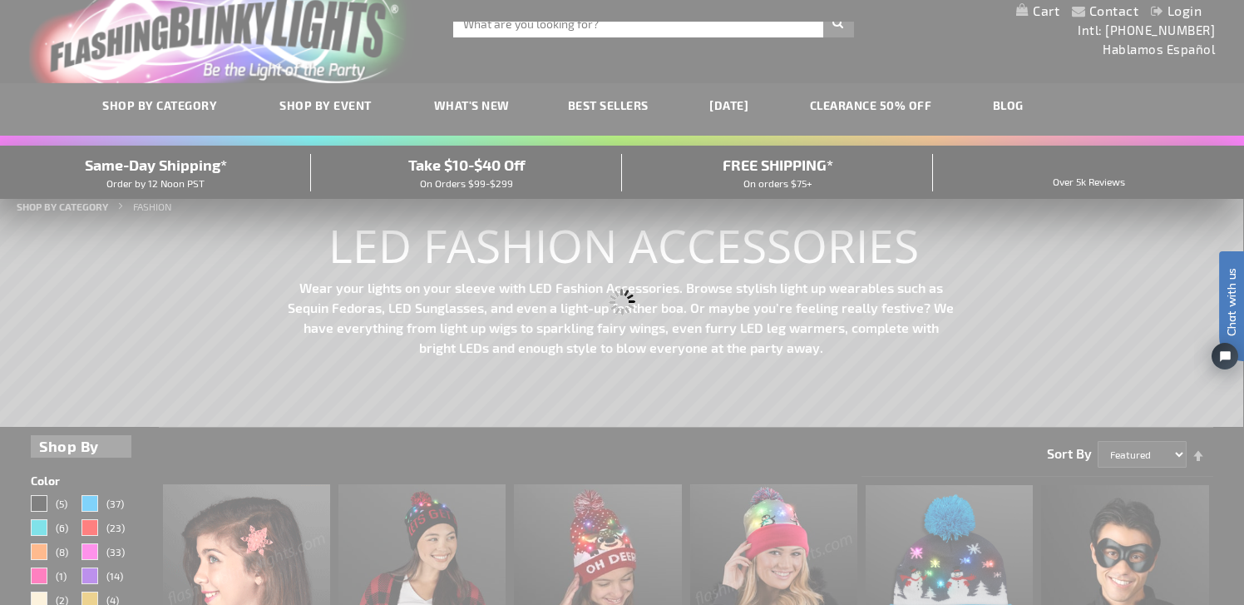
scroll to position [0, 0]
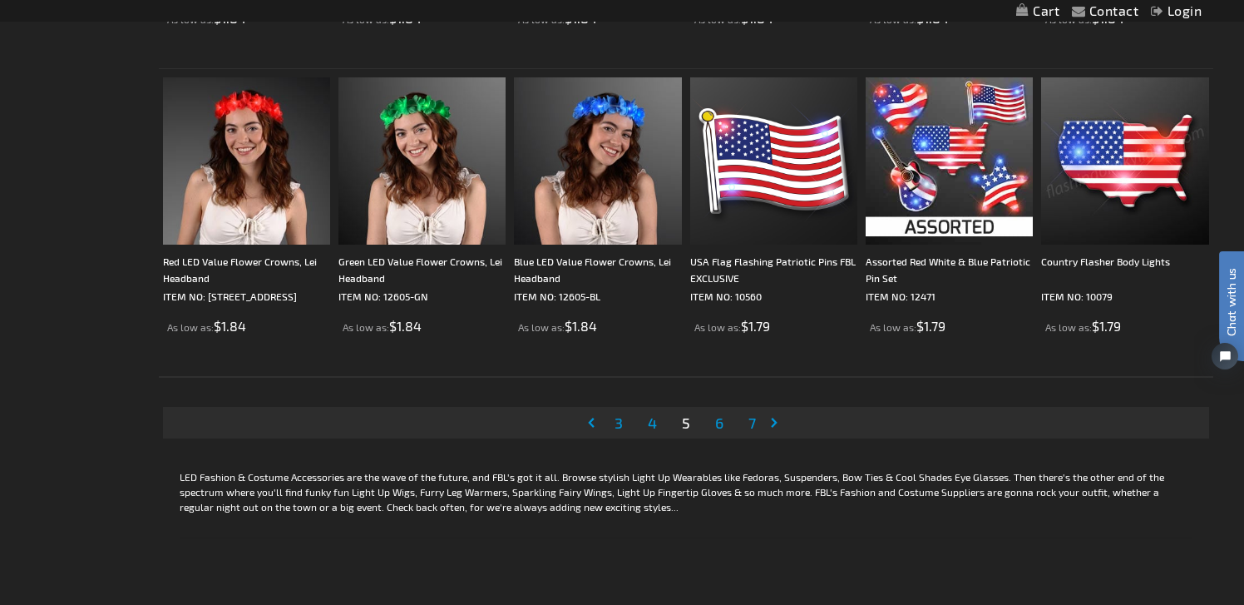
scroll to position [3239, 0]
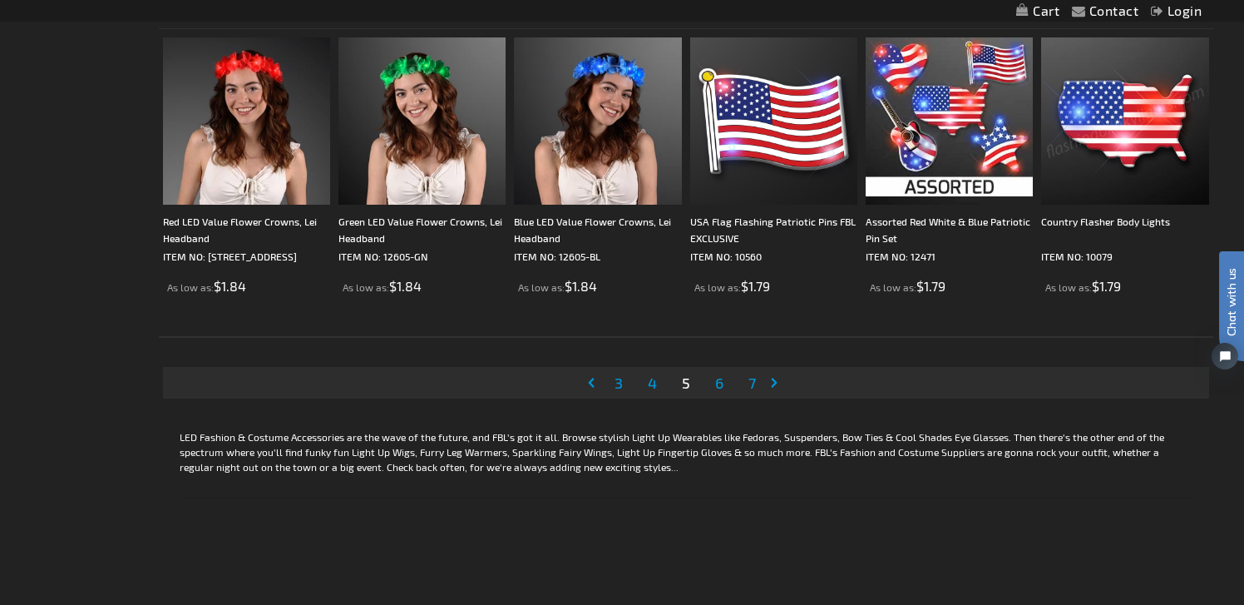
click at [721, 381] on span "6" at bounding box center [719, 382] width 8 height 18
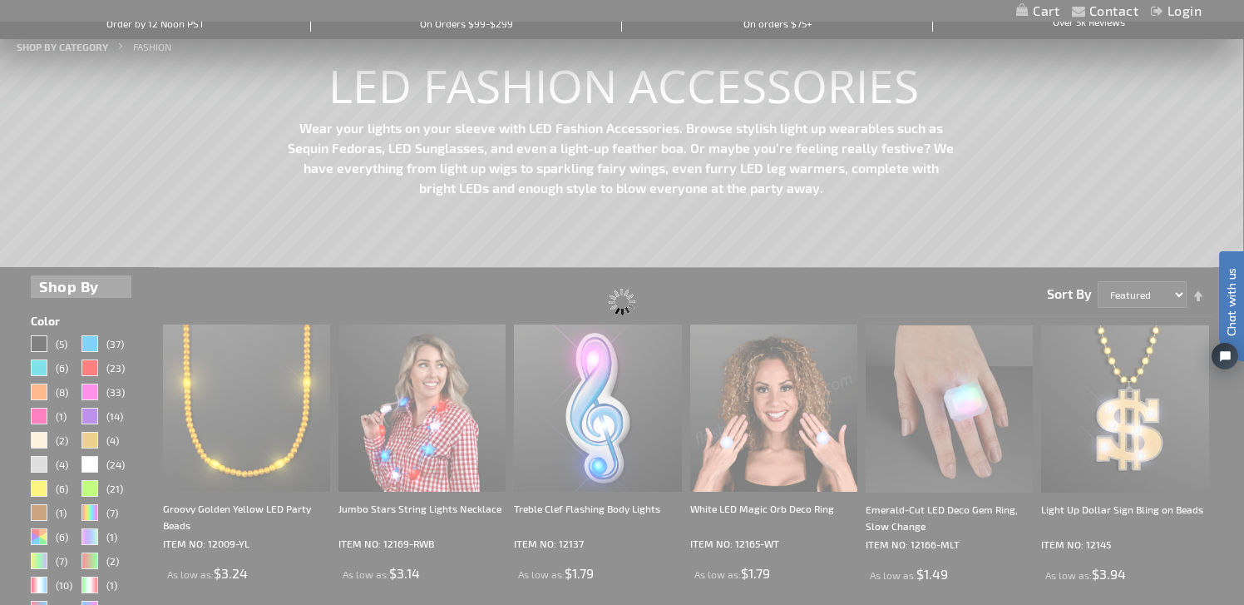
scroll to position [0, 0]
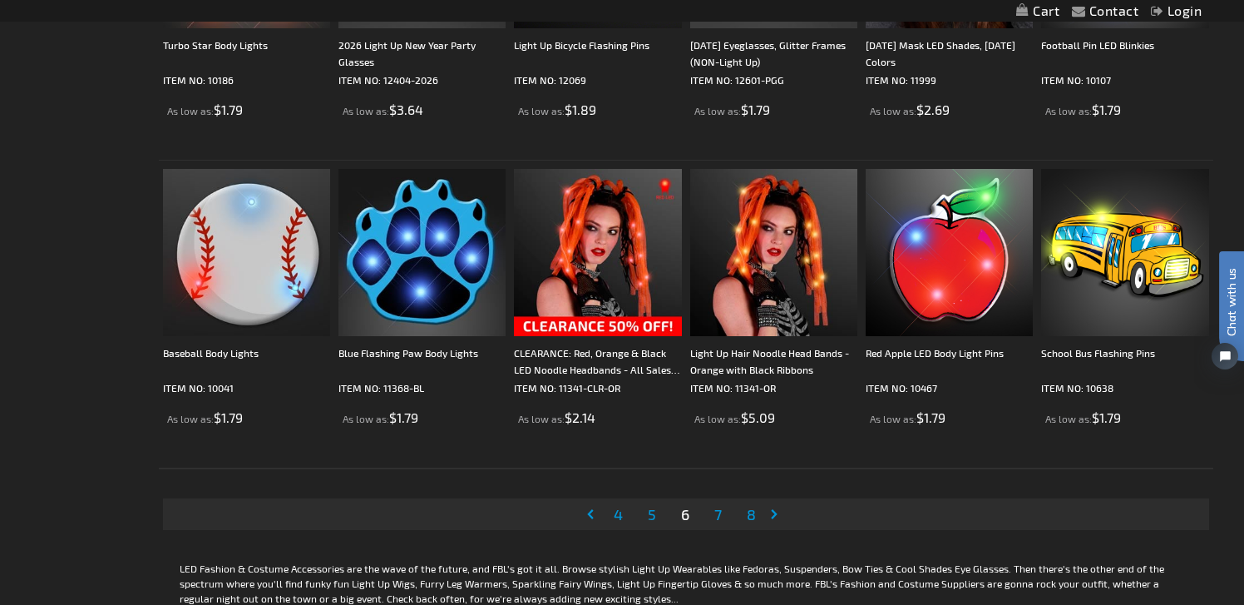
scroll to position [3113, 0]
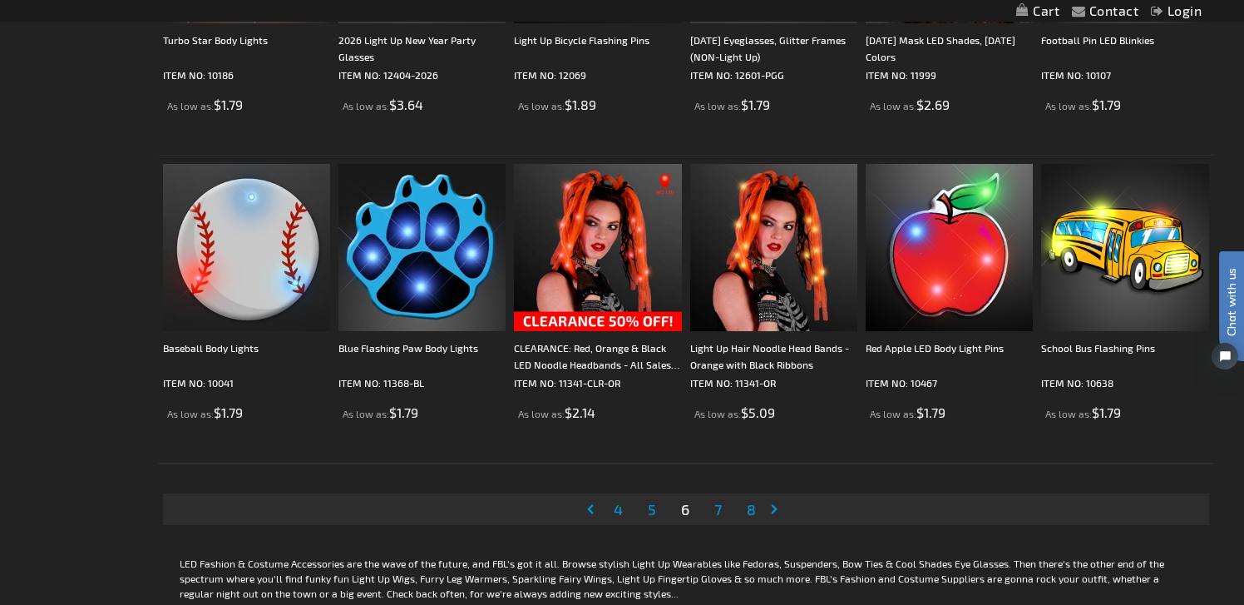
click at [720, 511] on span "7" at bounding box center [718, 509] width 7 height 18
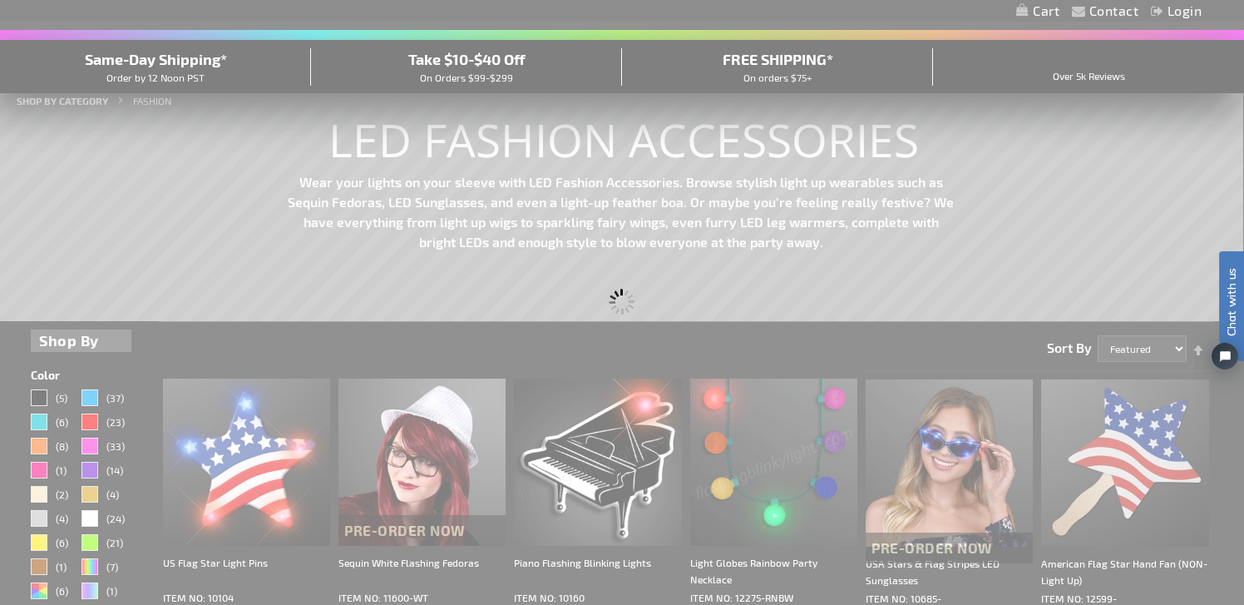
scroll to position [0, 0]
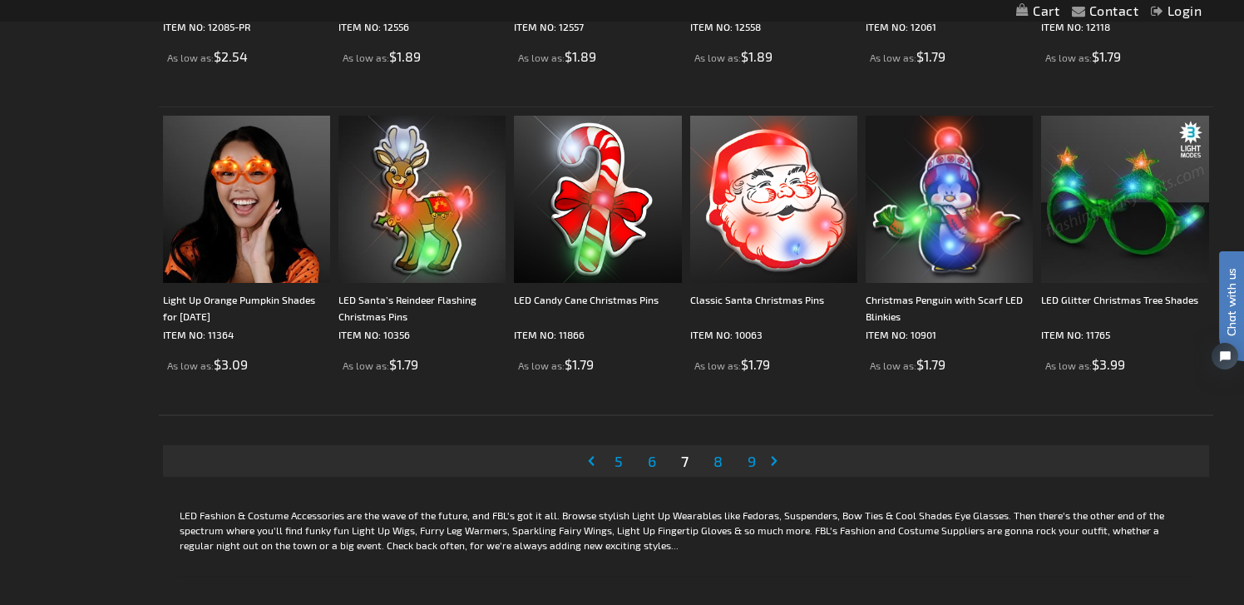
scroll to position [3172, 0]
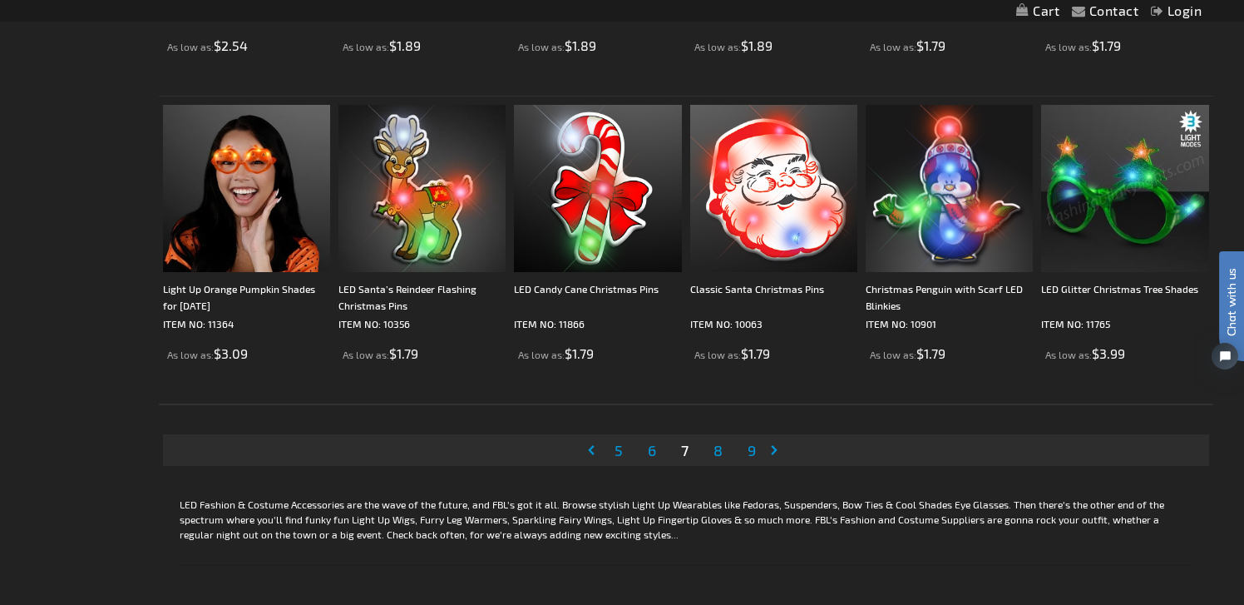
click at [723, 443] on link "Page 8" at bounding box center [718, 450] width 16 height 25
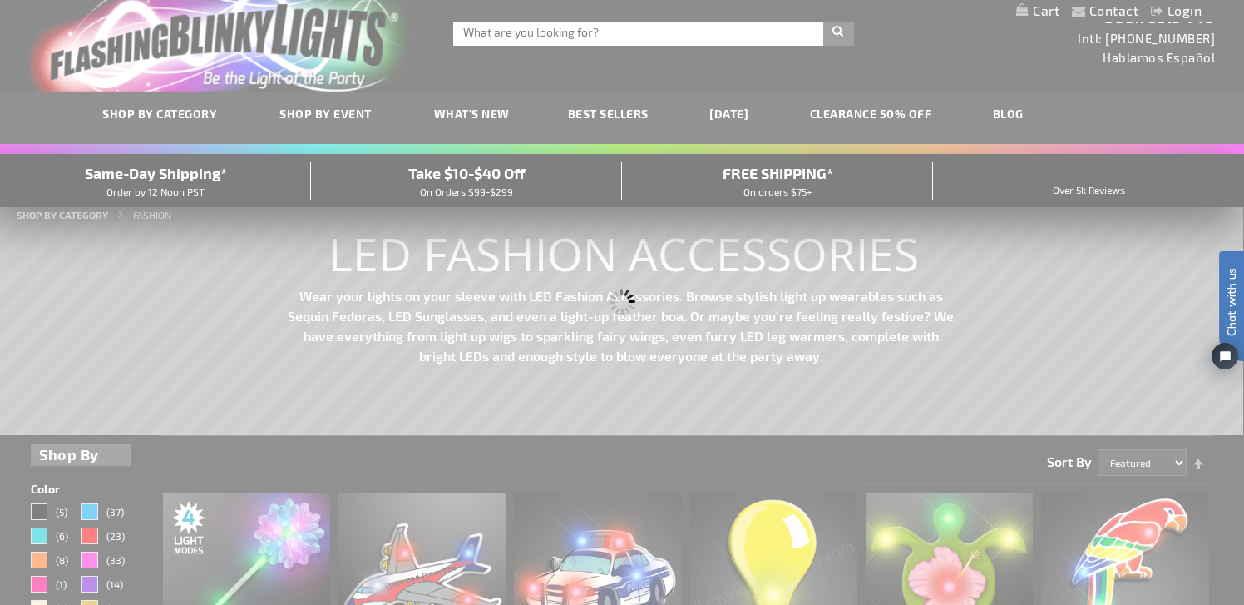
scroll to position [0, 0]
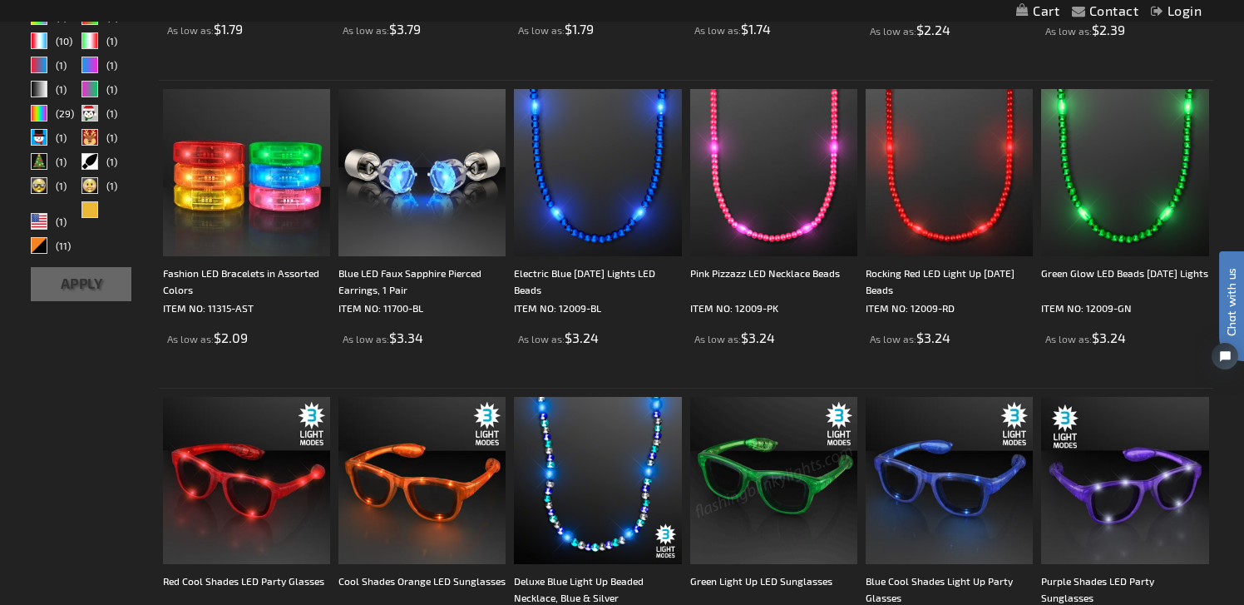
scroll to position [722, 0]
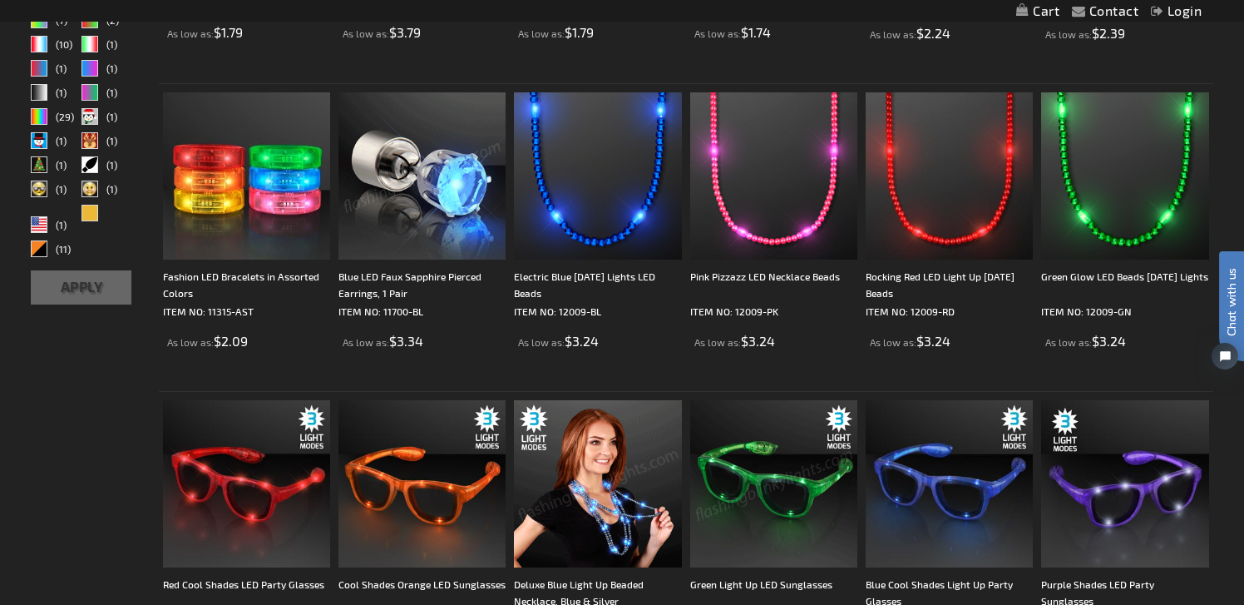
click at [408, 207] on img at bounding box center [422, 175] width 167 height 167
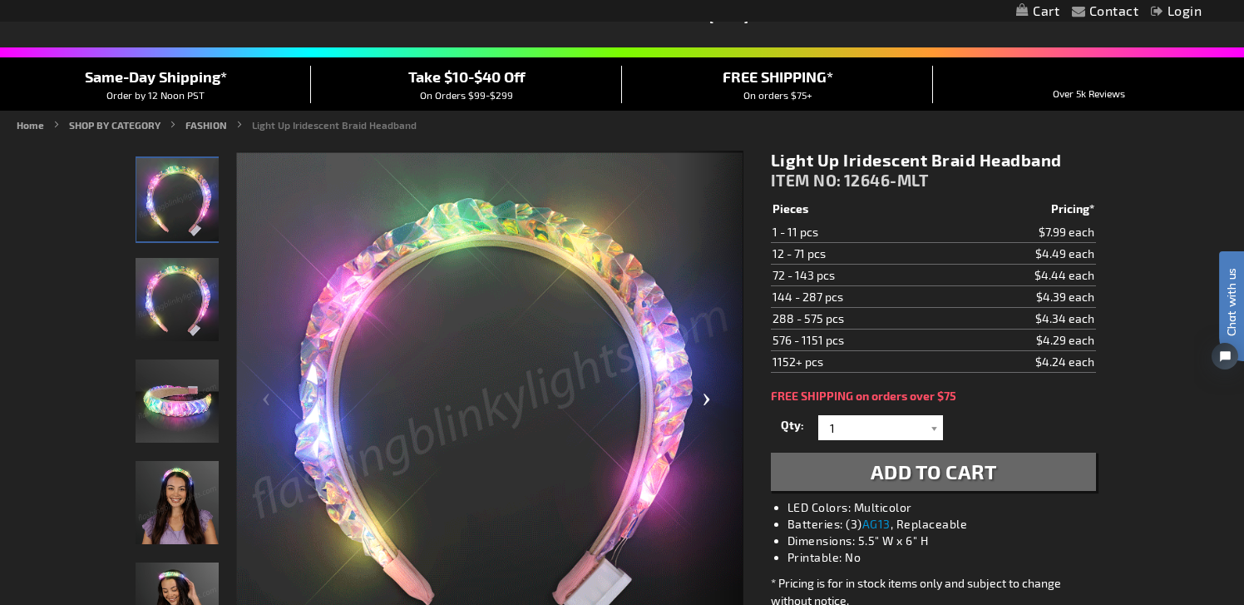
scroll to position [135, 0]
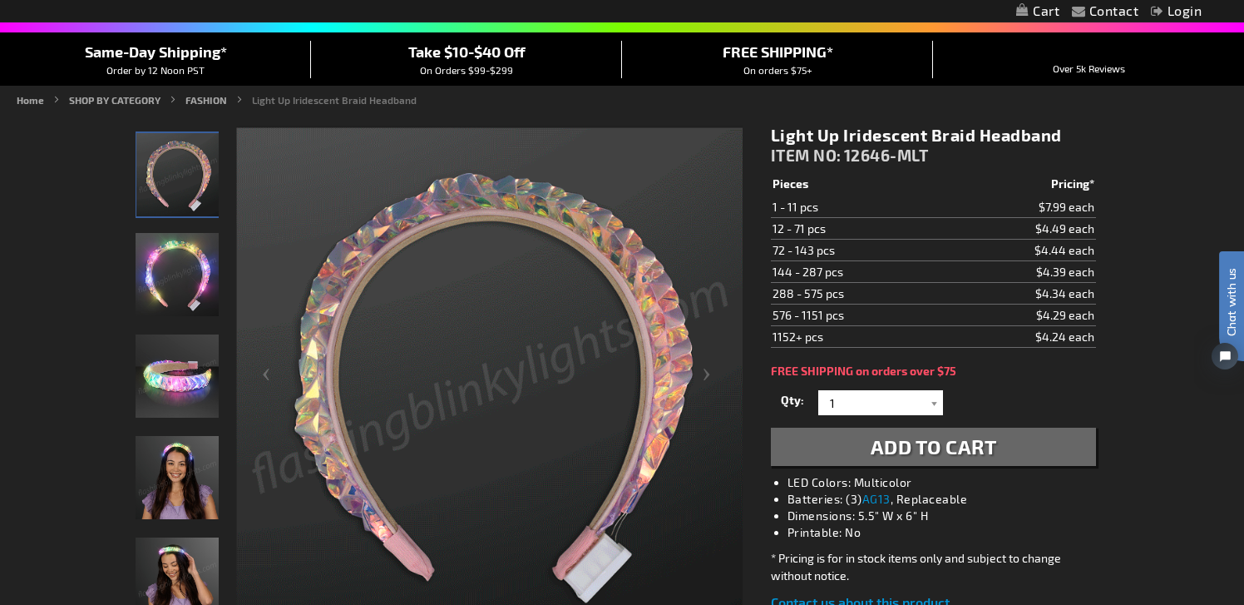
click at [196, 388] on img "Light Up Iridescent Braid Headband" at bounding box center [177, 375] width 83 height 83
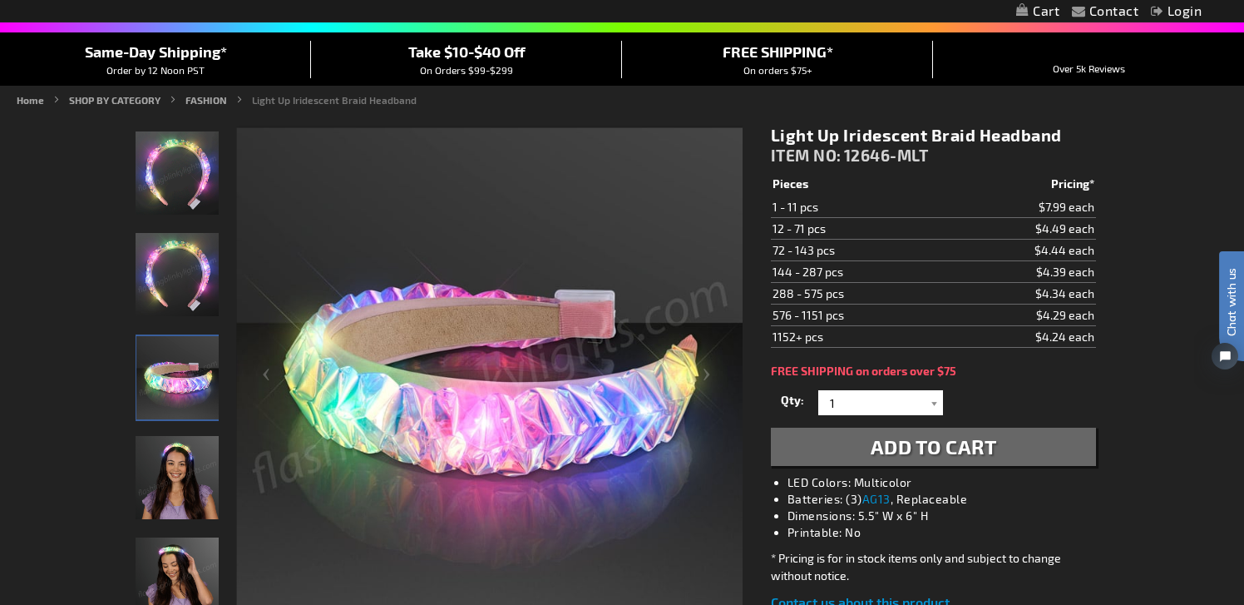
click at [171, 469] on img "Woman wearing Light Up Iridescent Braid Headband" at bounding box center [177, 477] width 83 height 83
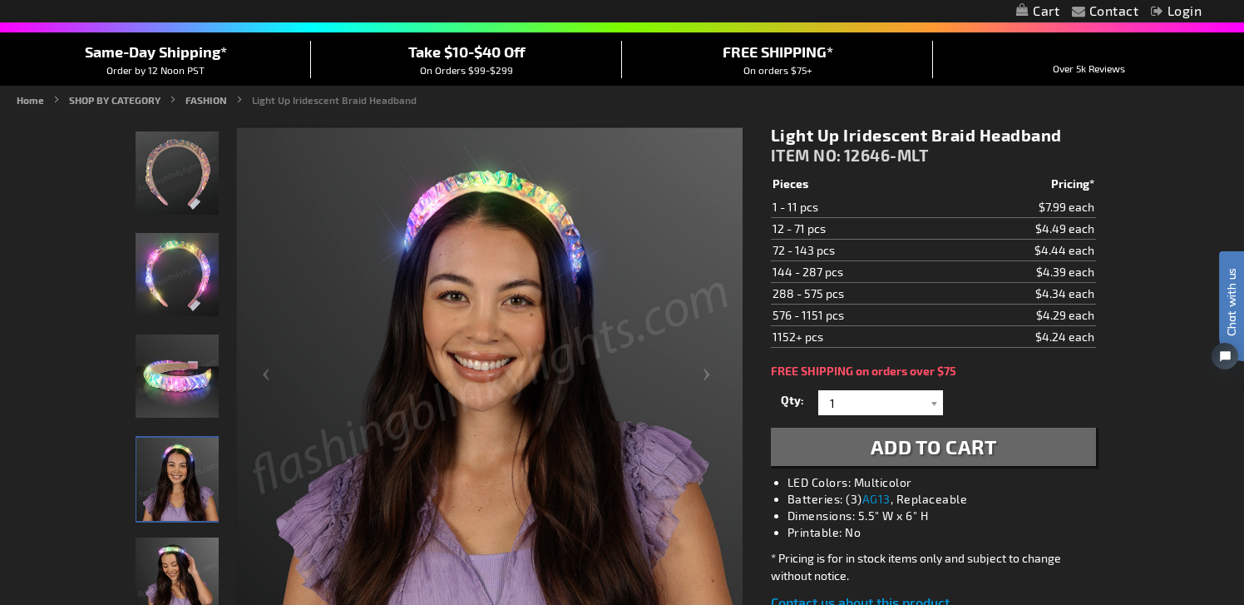
click at [170, 577] on img "Woman wearing Light Up Iridescent Braid Headband" at bounding box center [177, 578] width 83 height 83
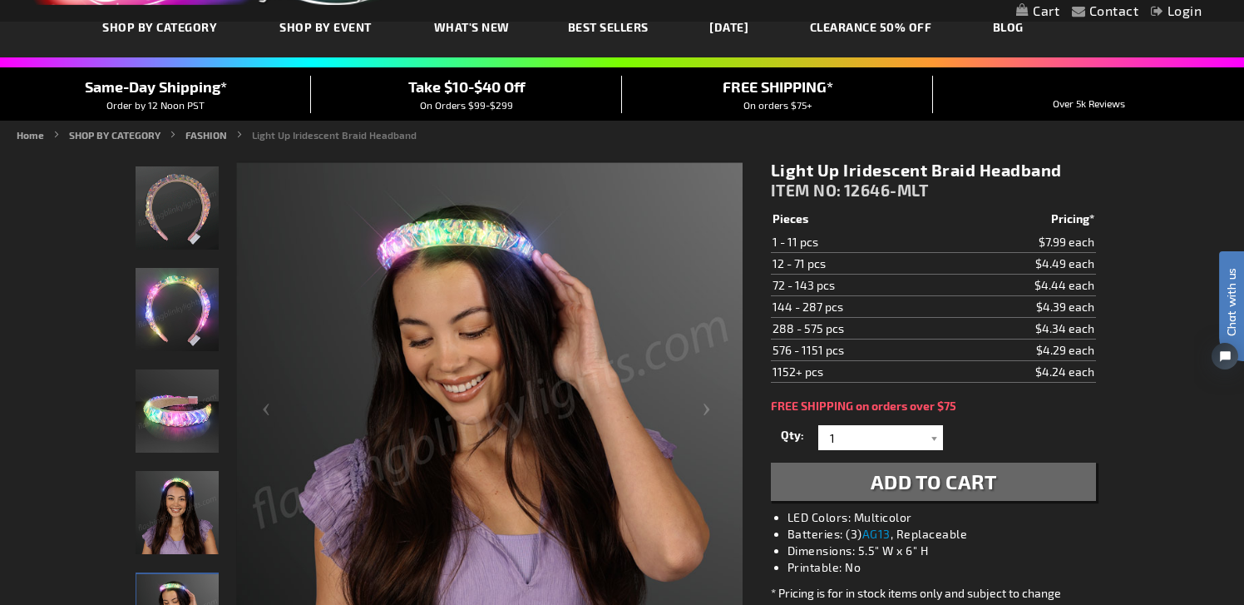
scroll to position [95, 0]
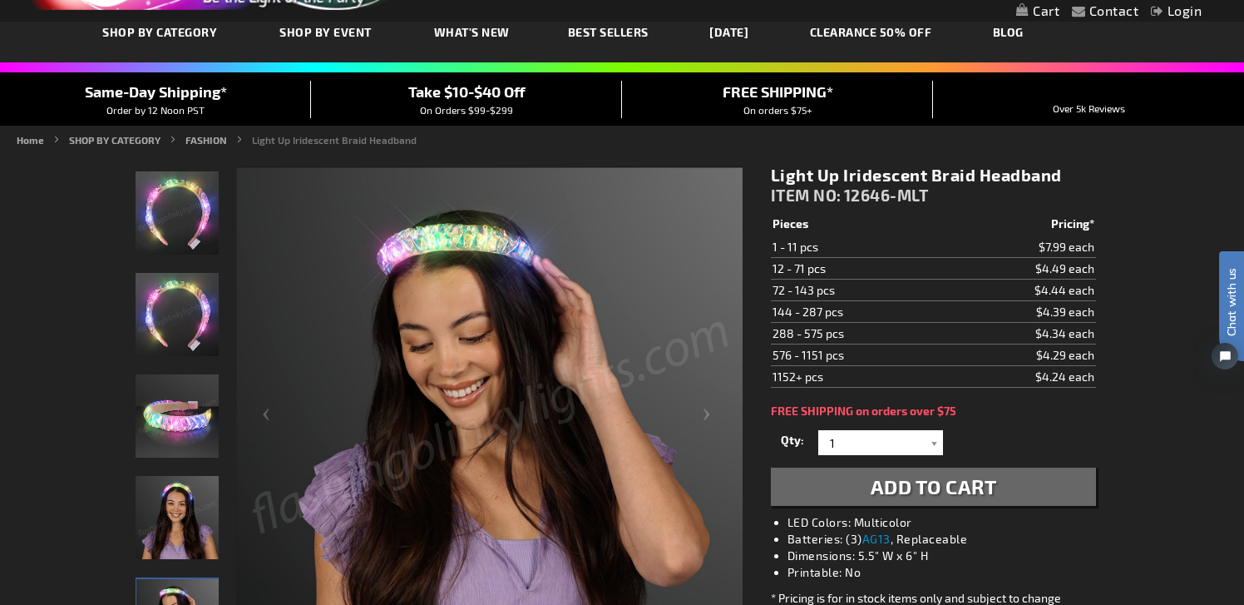
click at [190, 339] on img "Light Up Iridescent Braid Headband" at bounding box center [177, 314] width 83 height 83
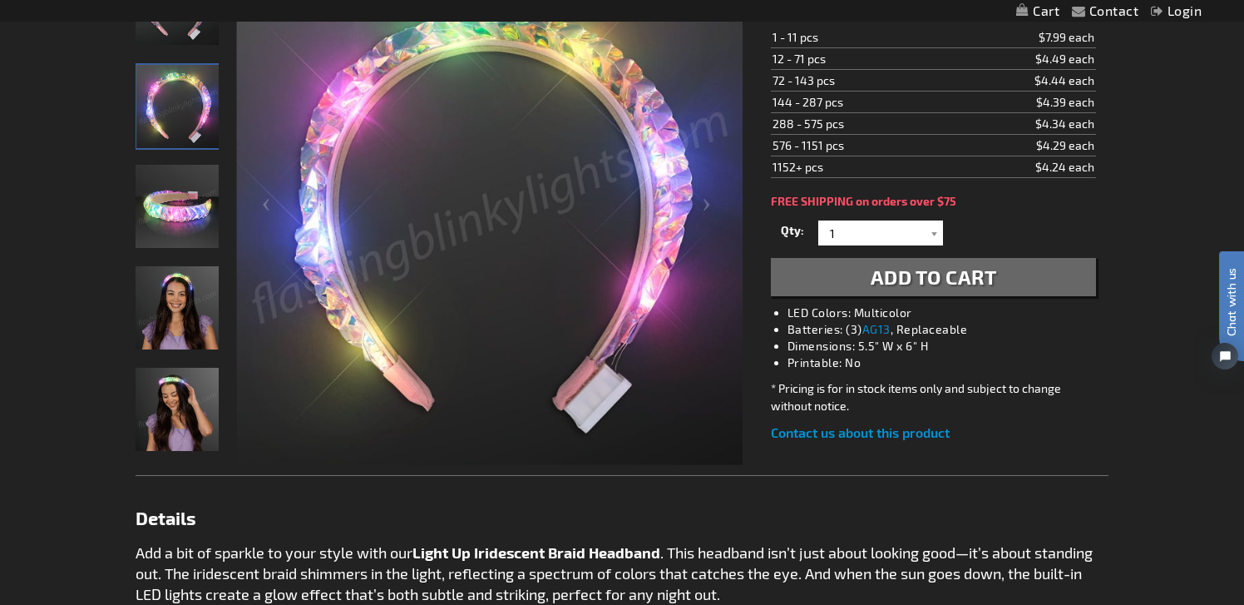
scroll to position [294, 0]
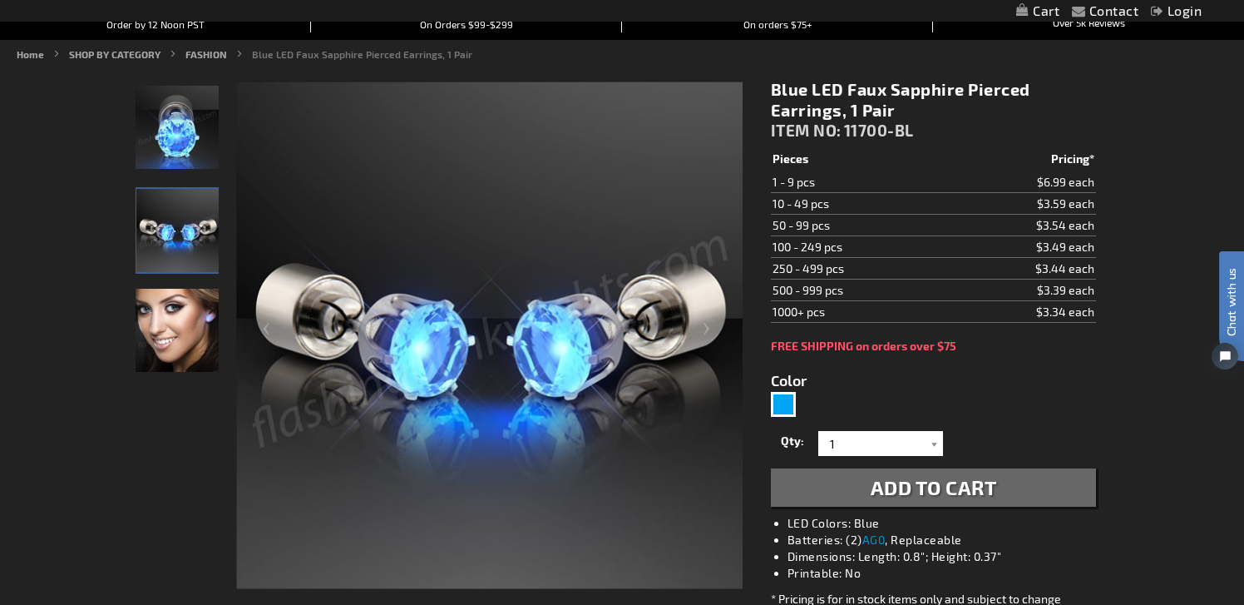
click at [168, 335] on img "Blue LED Faux Sapphire Pierced Earrings, 1 Pair" at bounding box center [177, 330] width 83 height 83
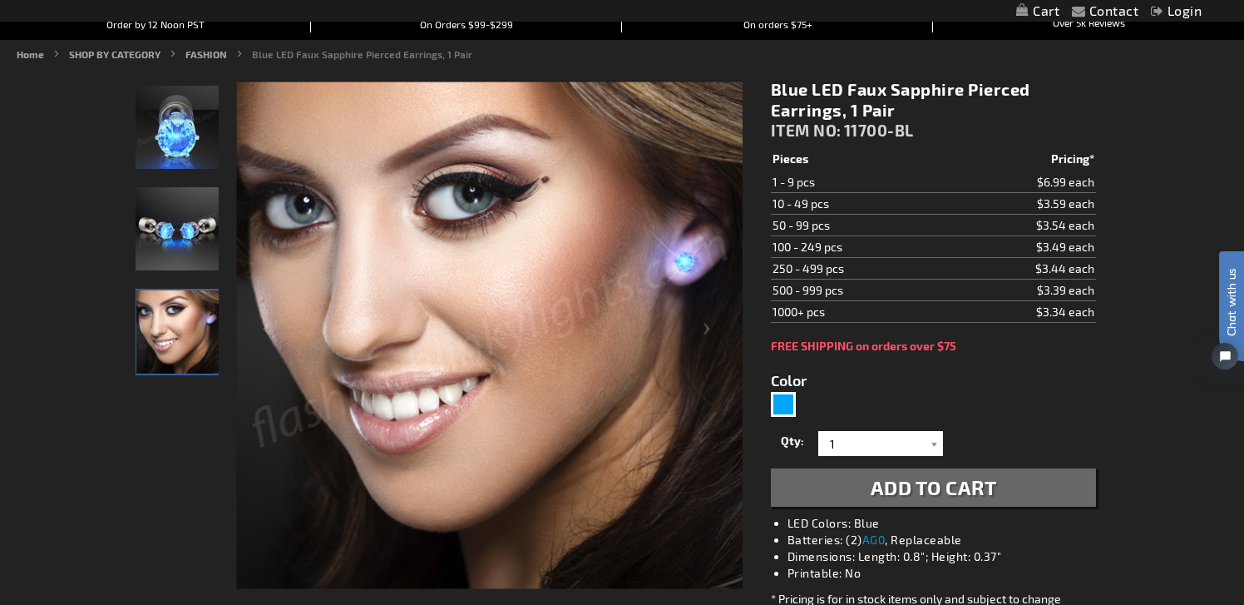
click at [185, 225] on img "Blue LED Faux Sapphire Pierced Earrings, 1 Pair" at bounding box center [177, 228] width 83 height 83
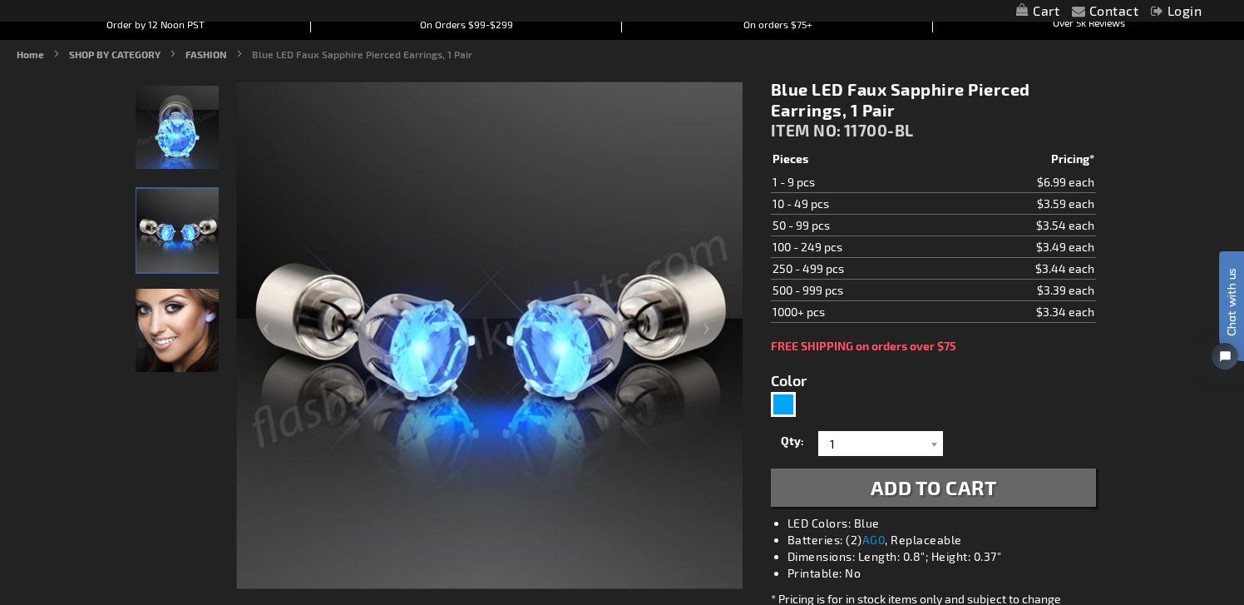
click at [172, 141] on img "Blue LED Faux Sapphire Pierced Earrings, 1 Pair" at bounding box center [177, 127] width 83 height 83
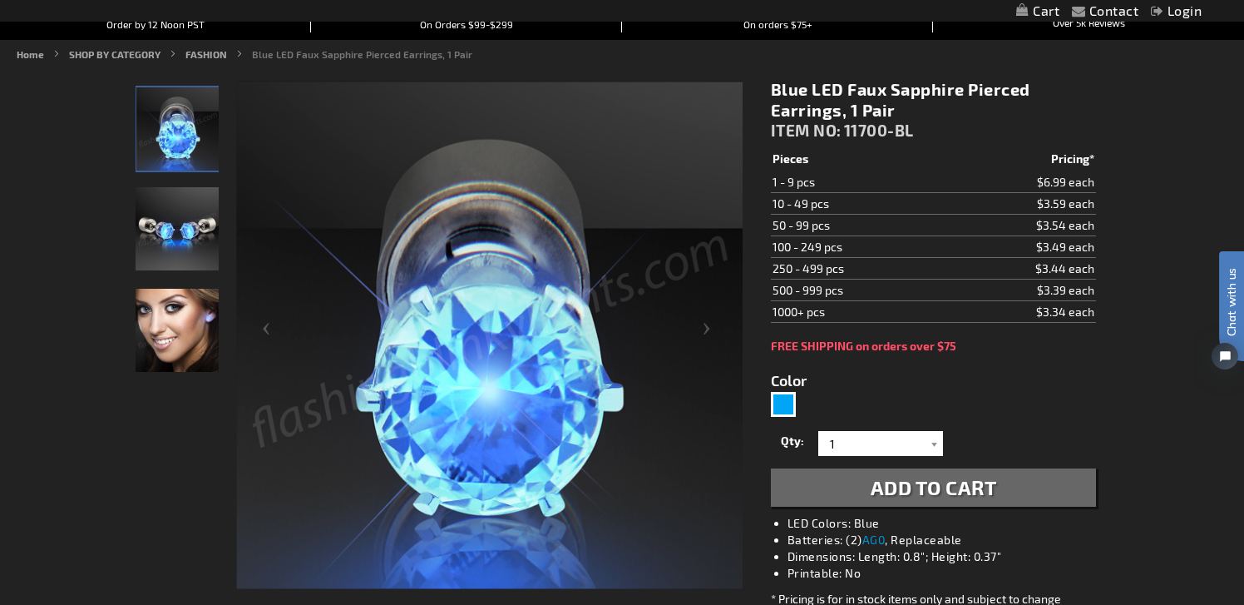
click at [173, 289] on img "Blue LED Faux Sapphire Pierced Earrings, 1 Pair" at bounding box center [177, 330] width 83 height 83
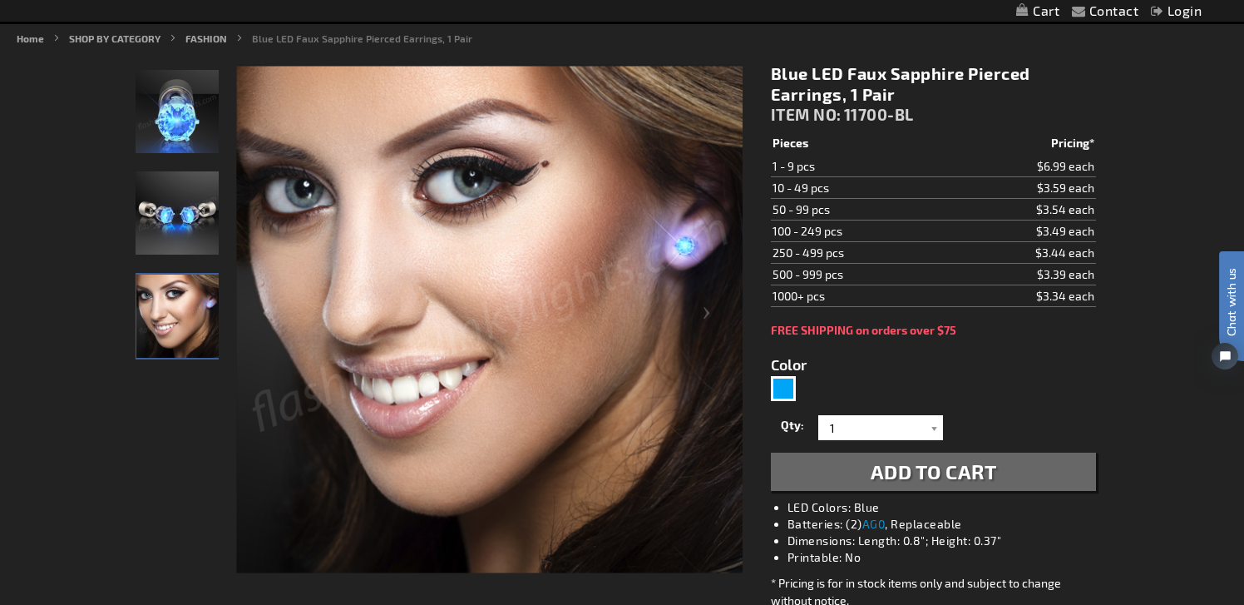
scroll to position [193, 0]
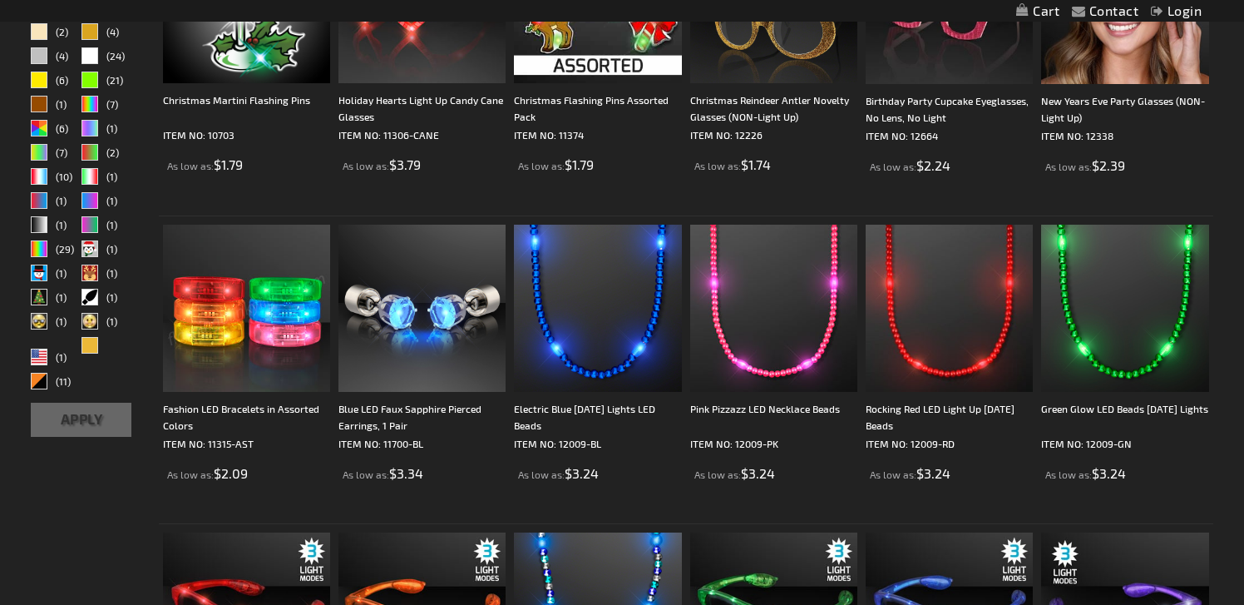
scroll to position [589, 0]
click at [255, 359] on img at bounding box center [246, 308] width 167 height 167
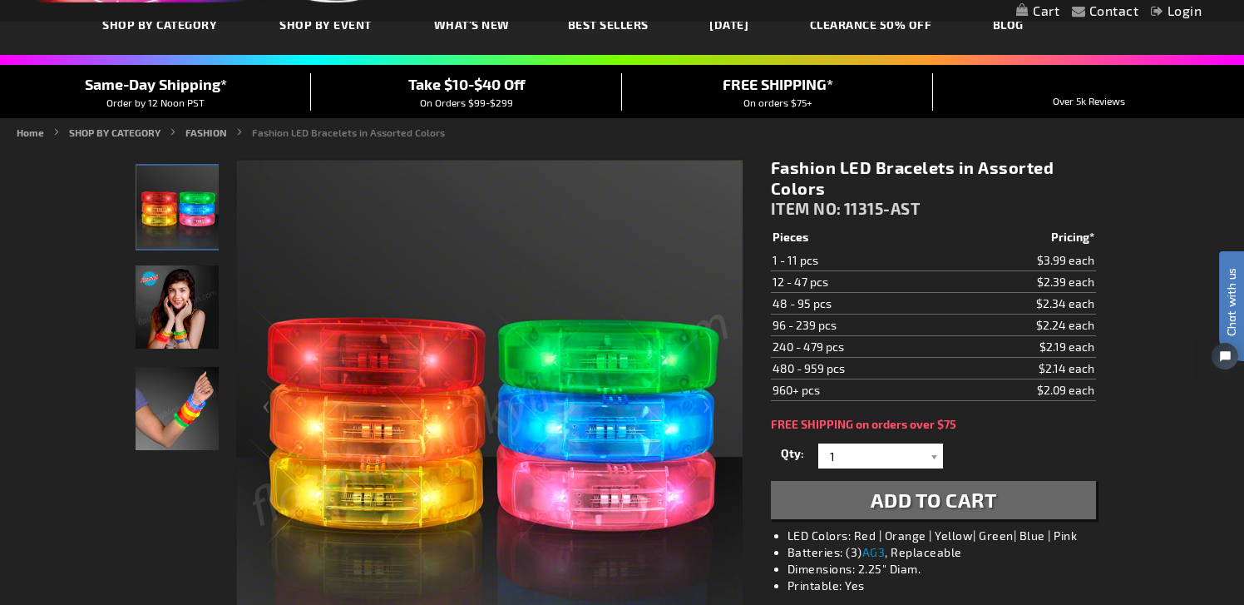
click at [182, 325] on img "Girl wearing Light Up Assorted Colors LED Fashion Bracelets" at bounding box center [177, 306] width 83 height 83
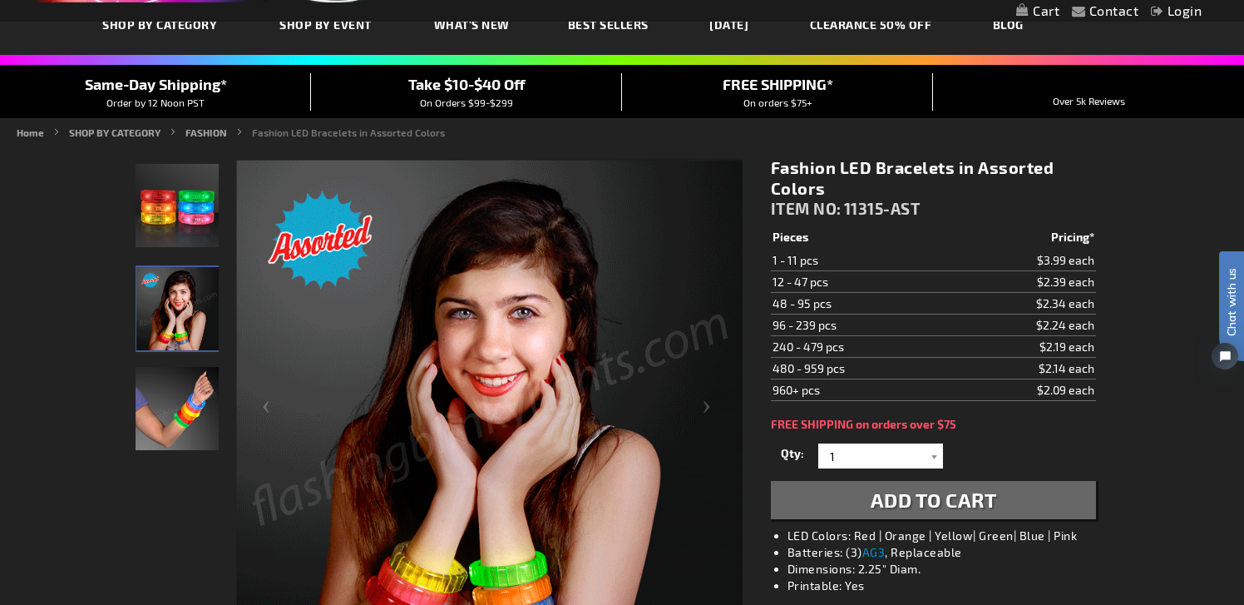
click at [180, 421] on img "Hand model wearing Light Up Assorted Colors LED Fashion Bracelets" at bounding box center [177, 408] width 83 height 83
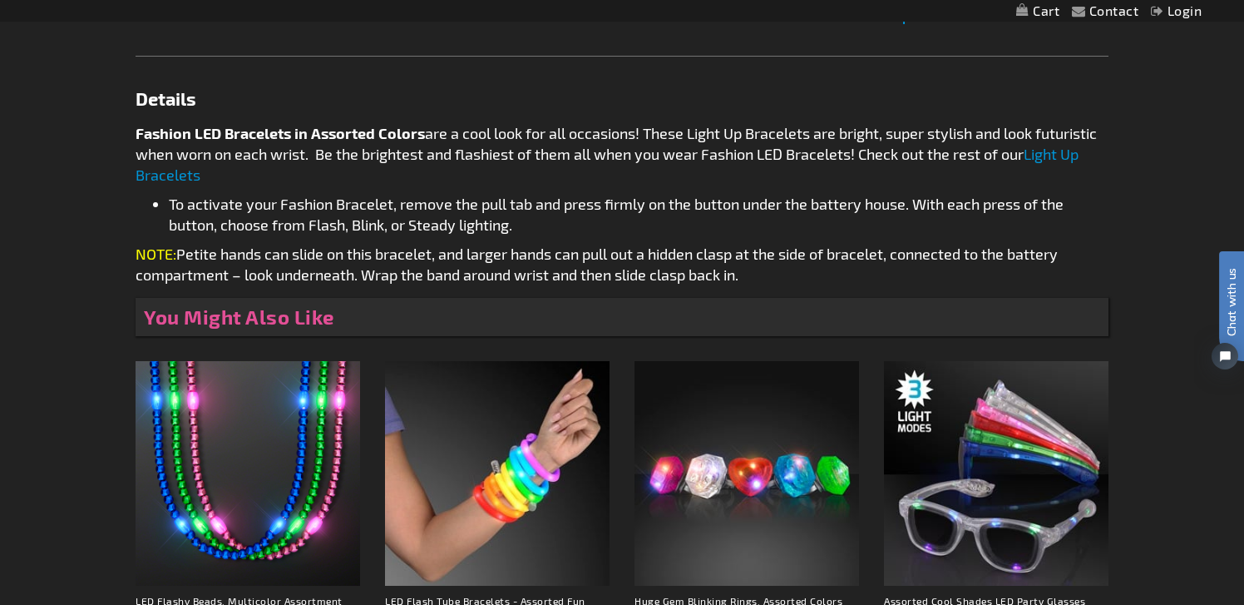
scroll to position [1079, 0]
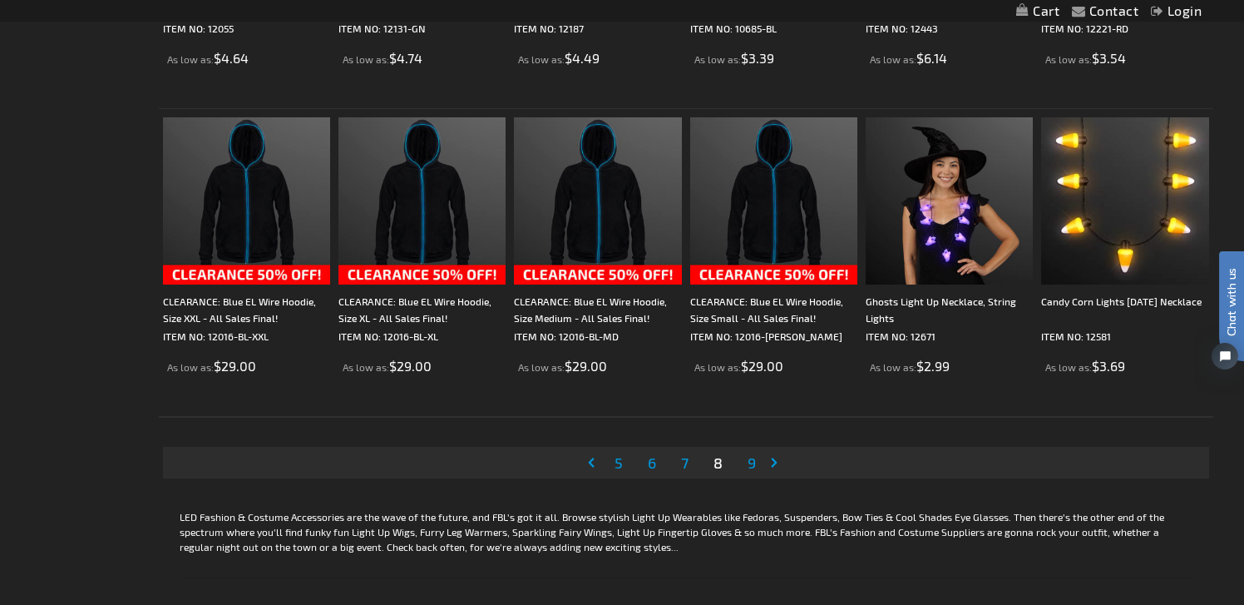
scroll to position [3170, 0]
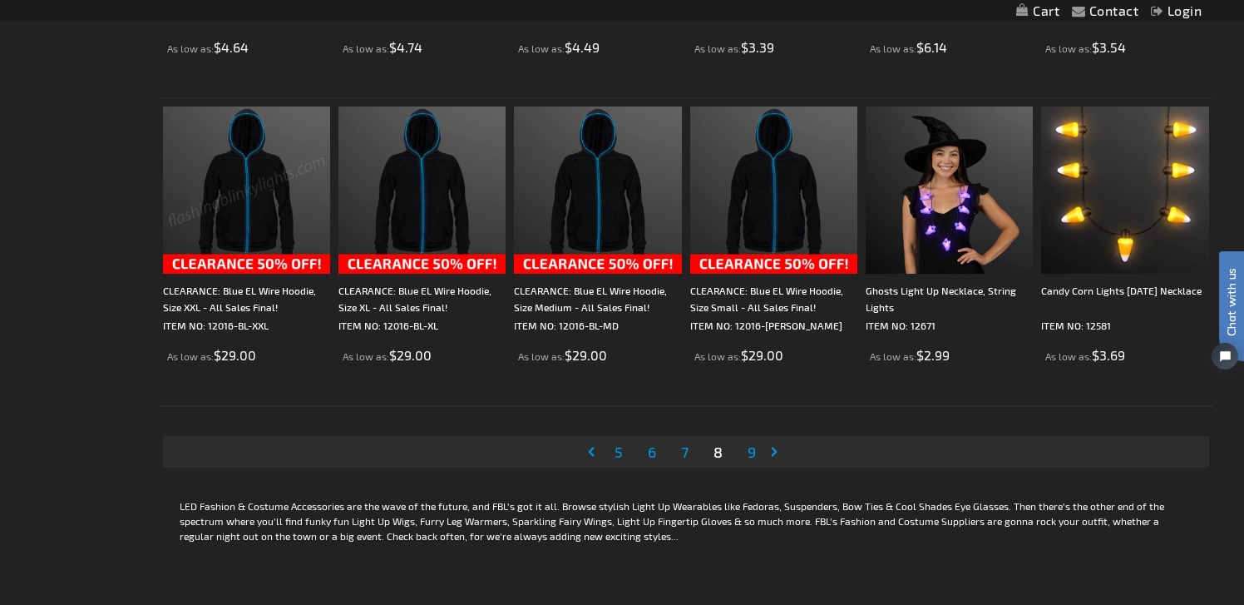
click at [752, 452] on span "9" at bounding box center [752, 452] width 8 height 18
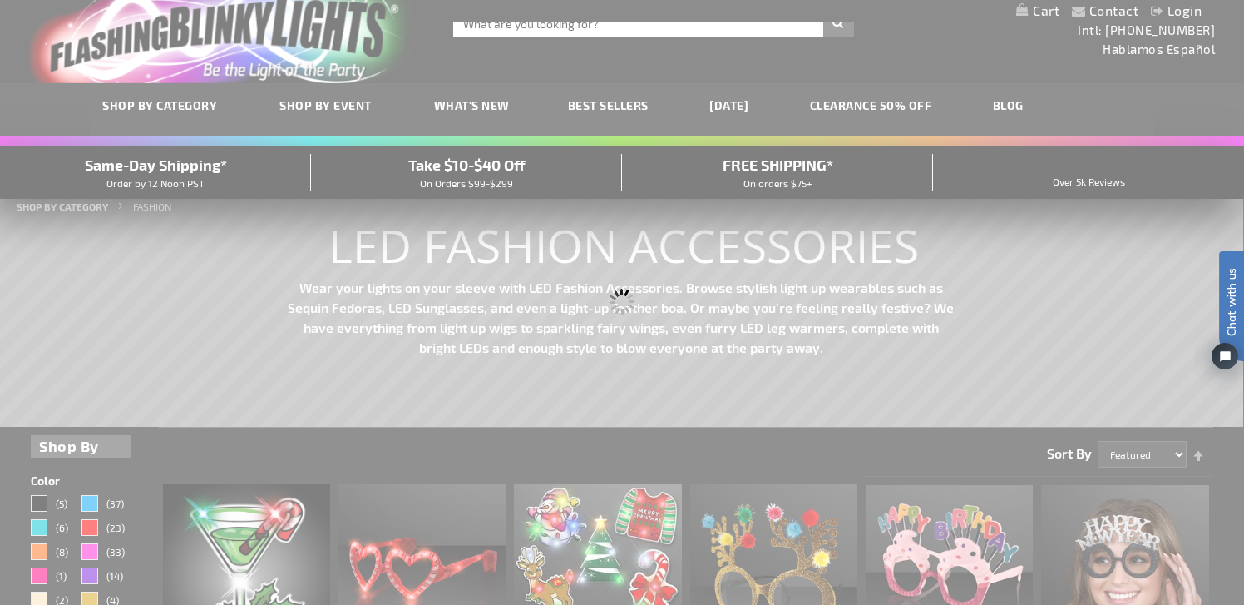
scroll to position [0, 0]
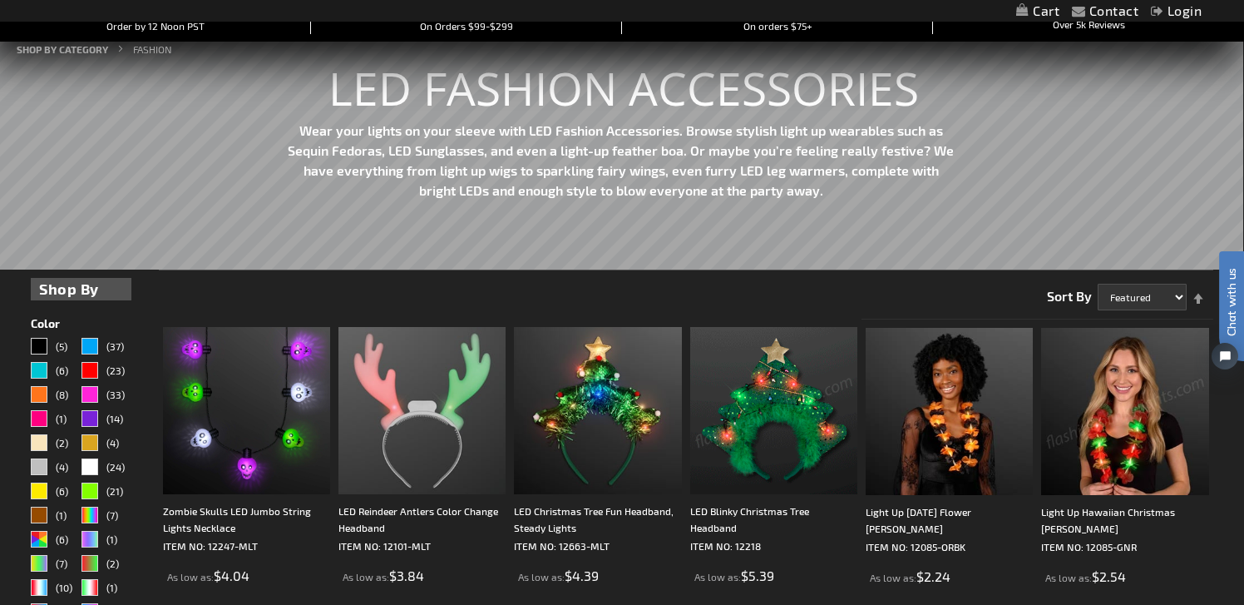
scroll to position [225, 0]
